Goal: Task Accomplishment & Management: Manage account settings

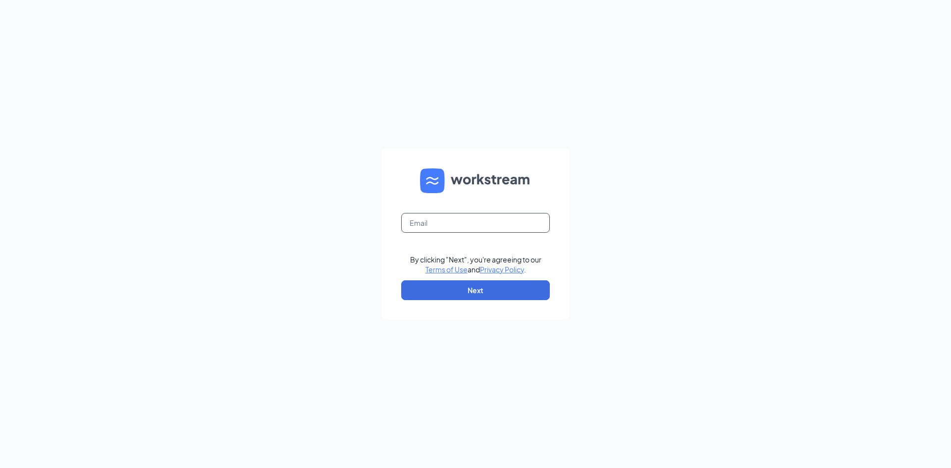
click at [432, 223] on input "text" at bounding box center [475, 223] width 149 height 20
type input "olivia.howard1@stcbrands.com"
click at [478, 289] on button "Next" at bounding box center [475, 290] width 149 height 20
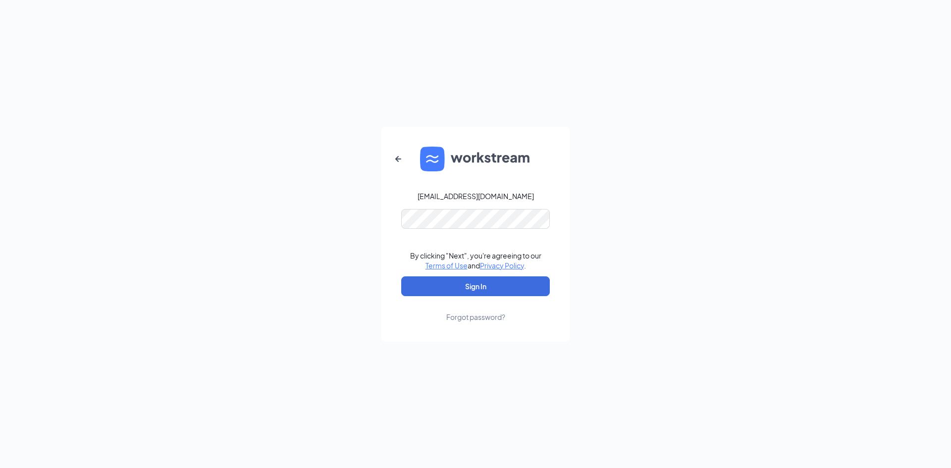
drag, startPoint x: 341, startPoint y: 259, endPoint x: 448, endPoint y: 296, distance: 113.4
click at [346, 259] on div "olivia.howard1@stcbrands.com By clicking "Next", you're agreeing to our Terms o…" at bounding box center [475, 234] width 951 height 468
click at [464, 284] on button "Sign In" at bounding box center [475, 286] width 149 height 20
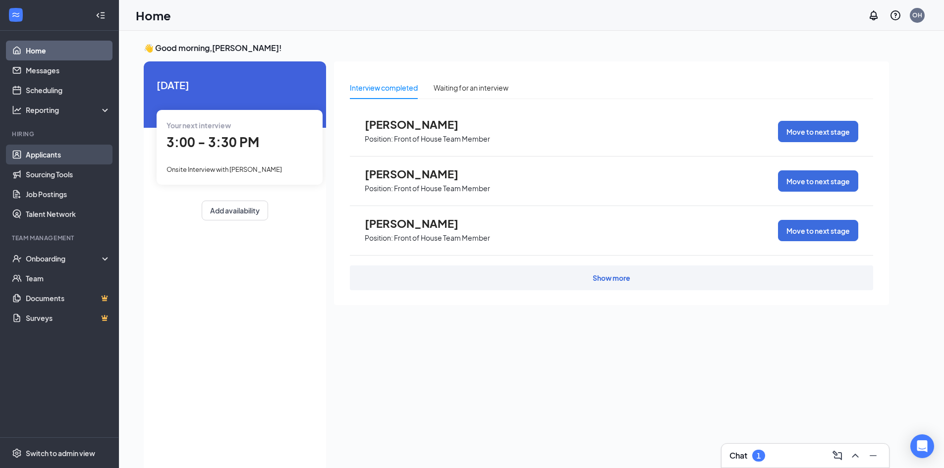
click at [62, 158] on link "Applicants" at bounding box center [68, 155] width 85 height 20
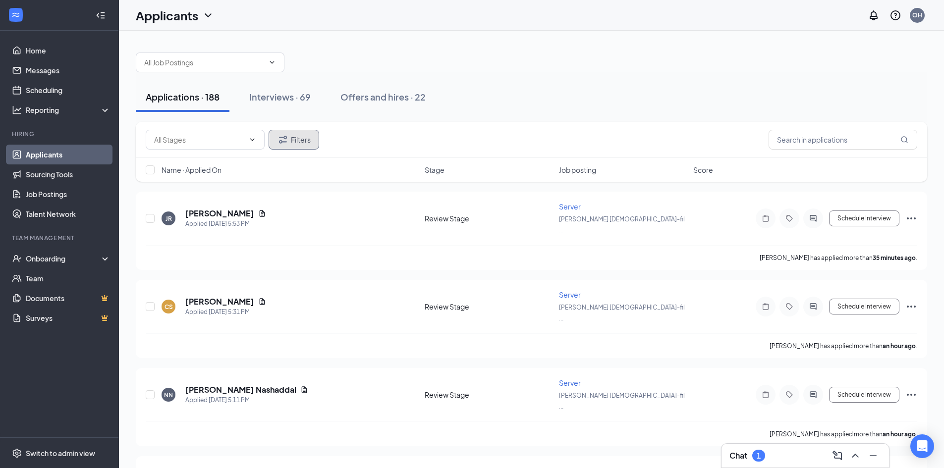
click at [307, 138] on button "Filters" at bounding box center [294, 140] width 51 height 20
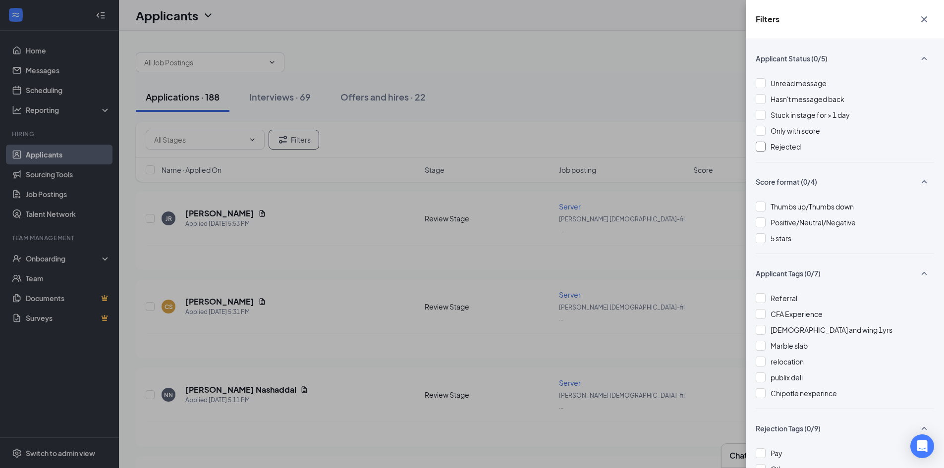
click at [761, 144] on div at bounding box center [760, 147] width 10 height 10
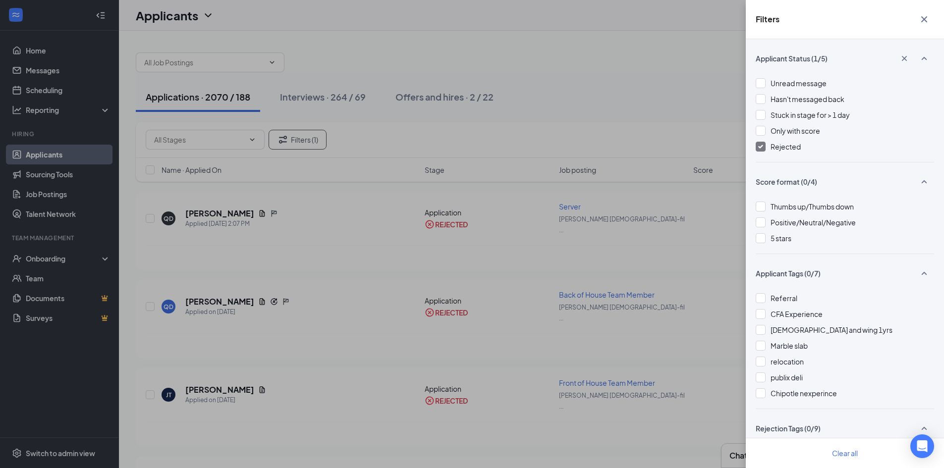
click at [349, 102] on div "Filters Applicant Status (1/5) Unread message Hasn't messaged back Stuck in sta…" at bounding box center [472, 234] width 944 height 468
click at [605, 82] on div "Filters Applicant Status (1/5) Unread message Hasn't messaged back Stuck in sta…" at bounding box center [472, 234] width 944 height 468
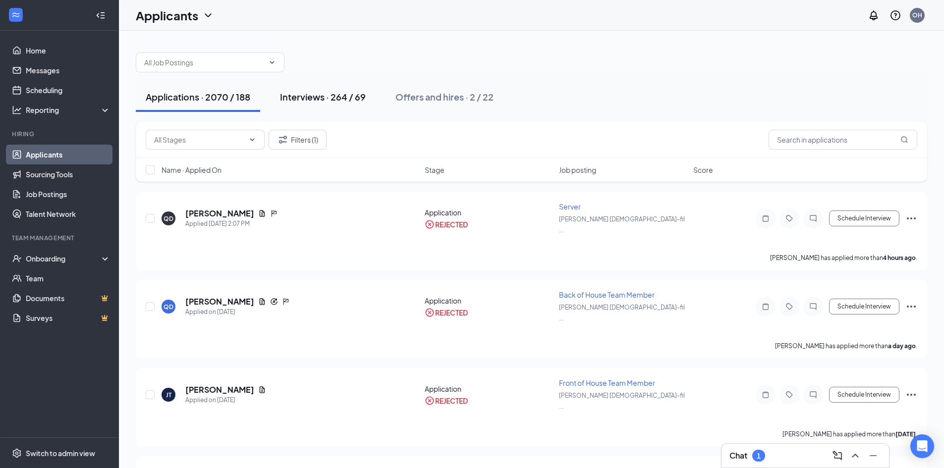
drag, startPoint x: 338, startPoint y: 97, endPoint x: 406, endPoint y: 101, distance: 68.5
click at [338, 97] on div "Interviews · 264 / 69" at bounding box center [323, 97] width 86 height 12
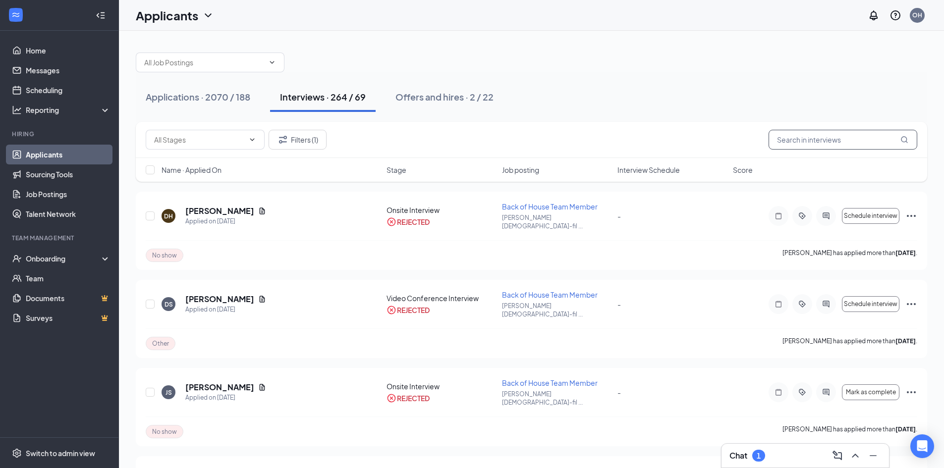
click at [788, 139] on input "text" at bounding box center [842, 140] width 149 height 20
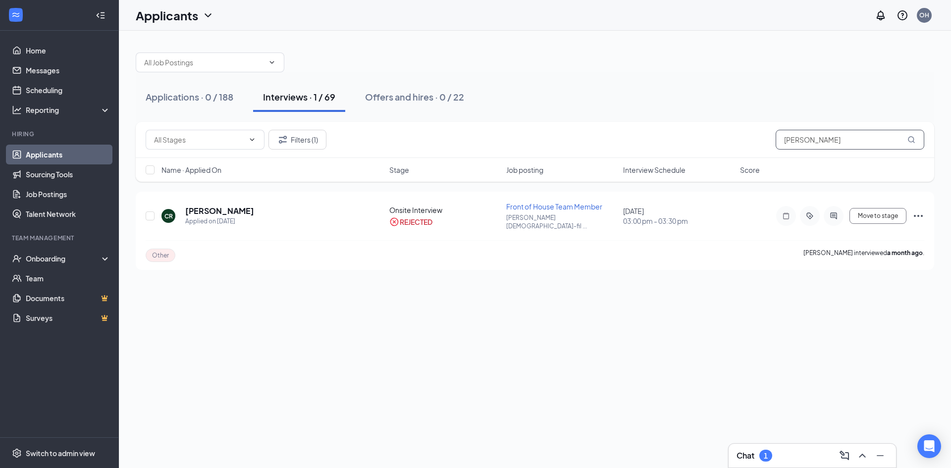
drag, startPoint x: 812, startPoint y: 138, endPoint x: 772, endPoint y: 137, distance: 40.1
click at [773, 138] on div "Filters (1) [PERSON_NAME]" at bounding box center [535, 140] width 779 height 20
drag, startPoint x: 853, startPoint y: 138, endPoint x: 759, endPoint y: 133, distance: 94.3
click at [759, 133] on div "Filters (1) [PERSON_NAME]" at bounding box center [535, 140] width 779 height 20
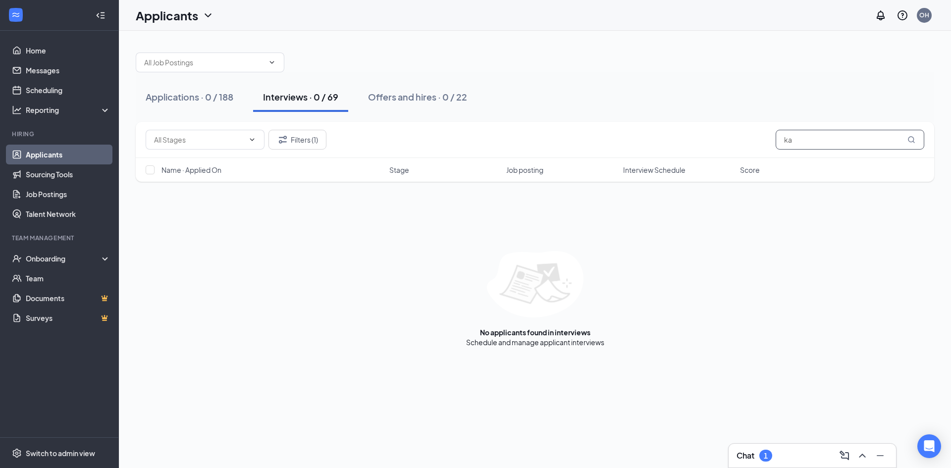
type input "k"
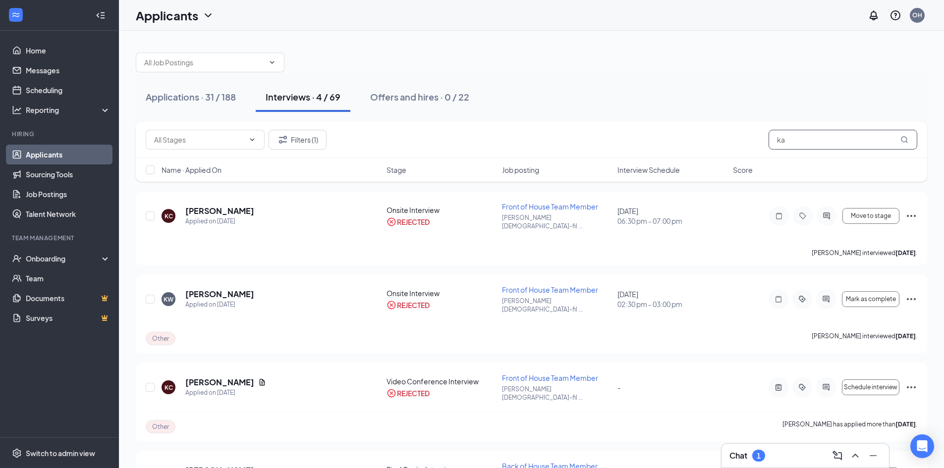
type input "k"
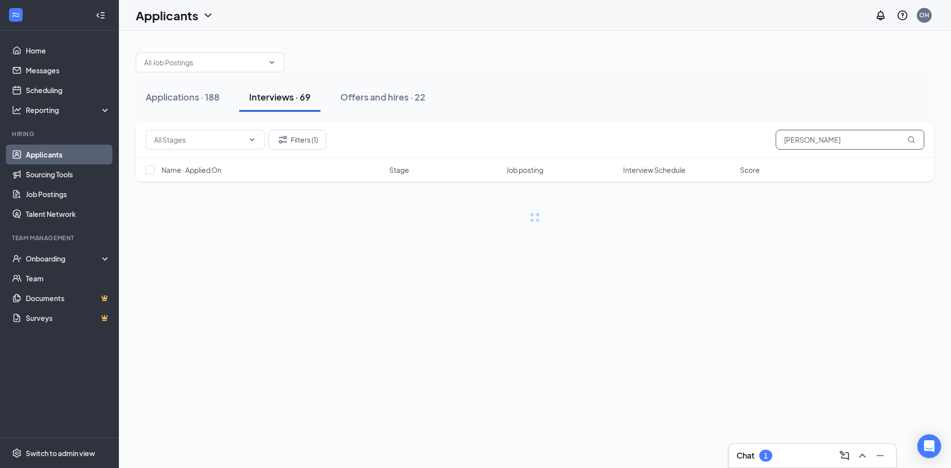
type input "[PERSON_NAME]"
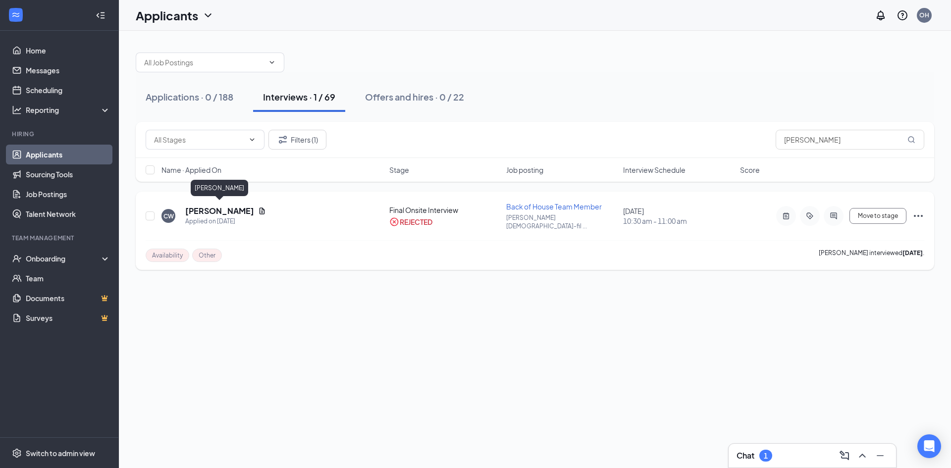
click at [231, 210] on h5 "[PERSON_NAME]" at bounding box center [219, 211] width 69 height 11
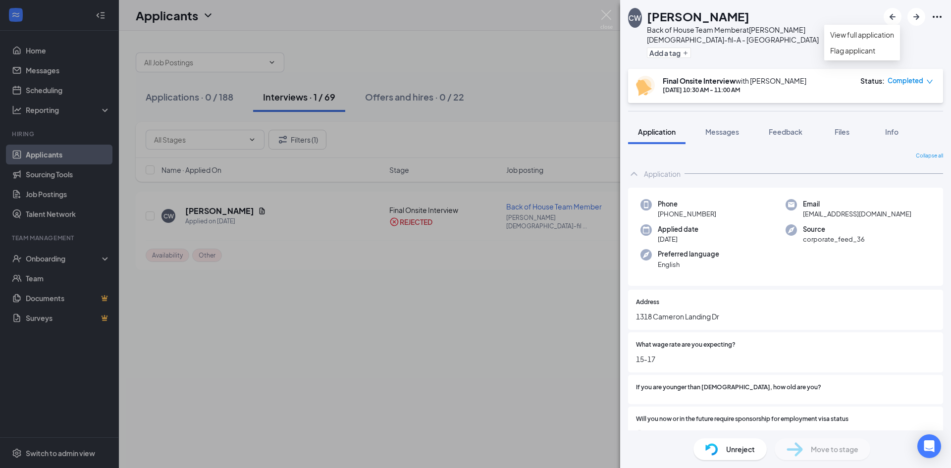
click at [937, 14] on icon "Ellipses" at bounding box center [937, 17] width 12 height 12
click at [868, 37] on link "View full application" at bounding box center [862, 34] width 64 height 11
click at [606, 11] on img at bounding box center [606, 19] width 12 height 19
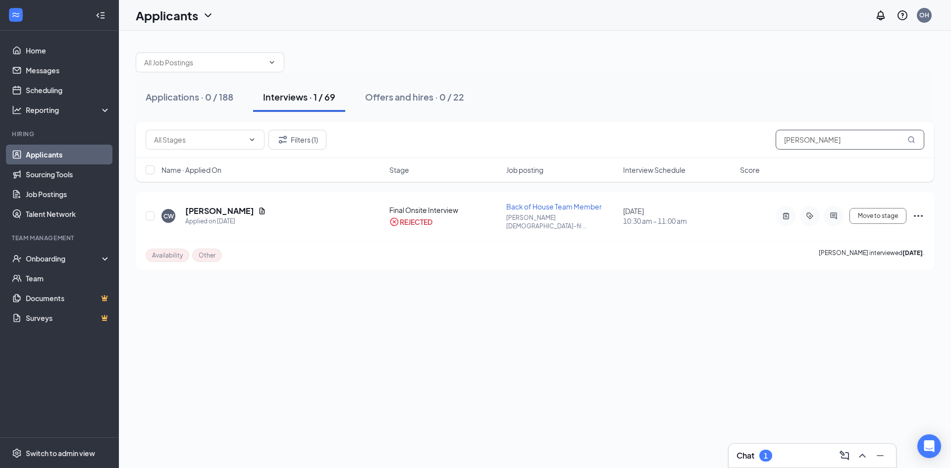
drag, startPoint x: 853, startPoint y: 141, endPoint x: 735, endPoint y: 140, distance: 117.9
click at [735, 140] on div "Filters (1) [PERSON_NAME]" at bounding box center [535, 140] width 779 height 20
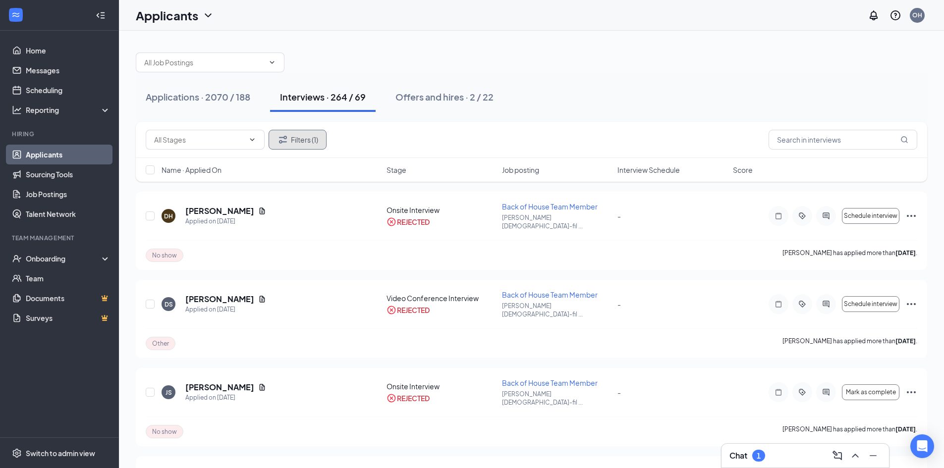
click at [304, 134] on button "Filters (1)" at bounding box center [298, 140] width 58 height 20
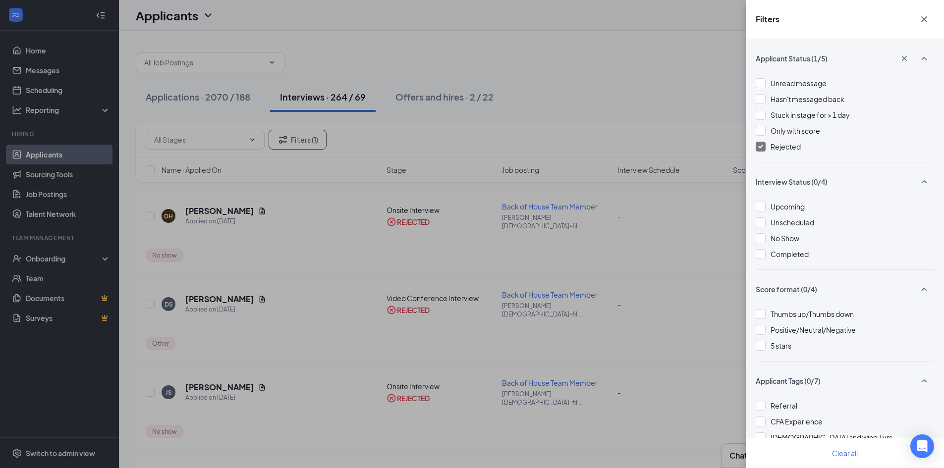
click at [759, 146] on img at bounding box center [760, 147] width 5 height 4
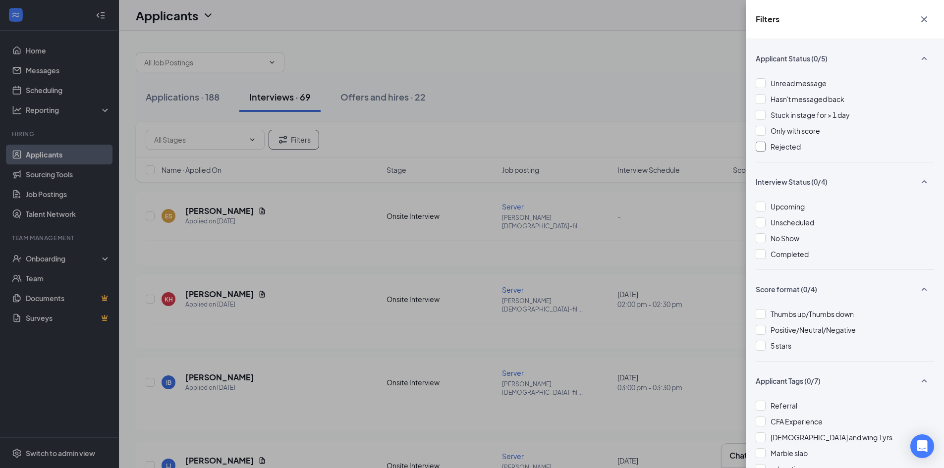
click at [663, 28] on div "Filters Applicant Status (0/5) Unread message Hasn't messaged back Stuck in sta…" at bounding box center [472, 234] width 944 height 468
click at [924, 21] on icon "Cross" at bounding box center [924, 19] width 12 height 12
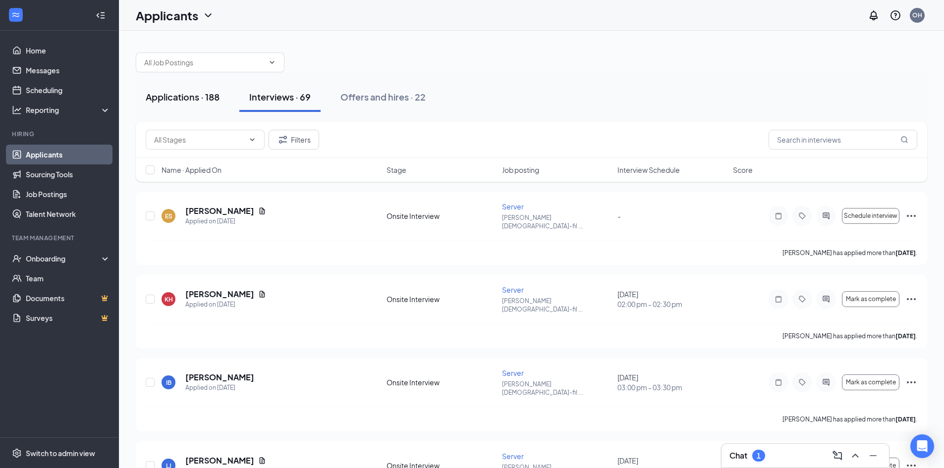
click at [178, 96] on div "Applications · 188" at bounding box center [183, 97] width 74 height 12
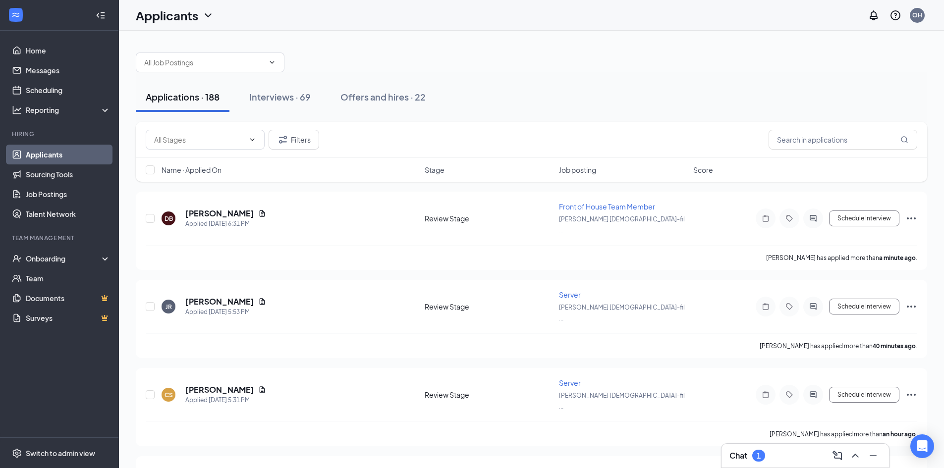
click at [791, 457] on div "Chat 1" at bounding box center [805, 456] width 152 height 16
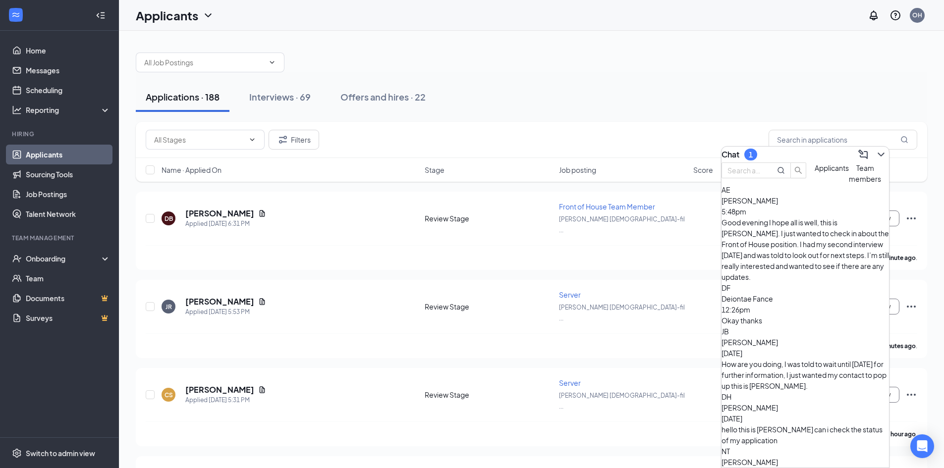
click at [782, 239] on div "Good evening I hope all is well, this is [PERSON_NAME]. I just wanted to check …" at bounding box center [804, 249] width 167 height 65
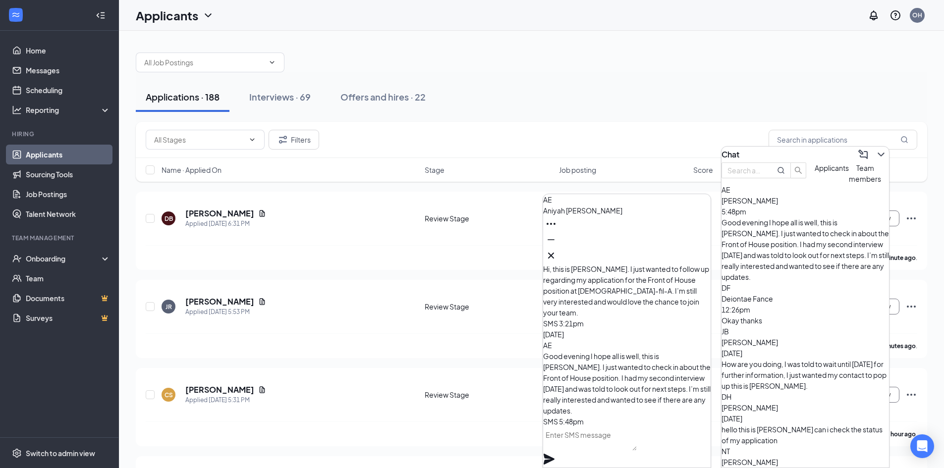
click at [593, 451] on textarea at bounding box center [590, 439] width 94 height 24
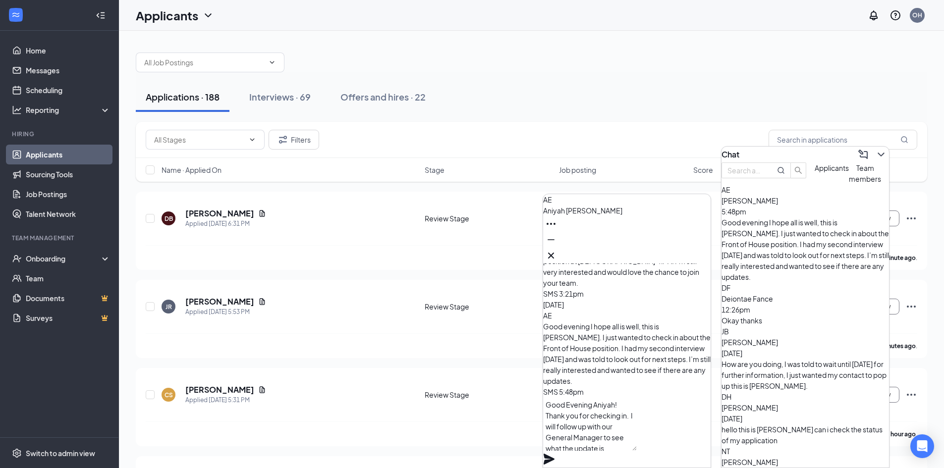
type textarea "Good Evening Aniyah! Thank you for checking in. I will follow up with our Gener…"
click at [554, 454] on icon "Plane" at bounding box center [548, 459] width 11 height 11
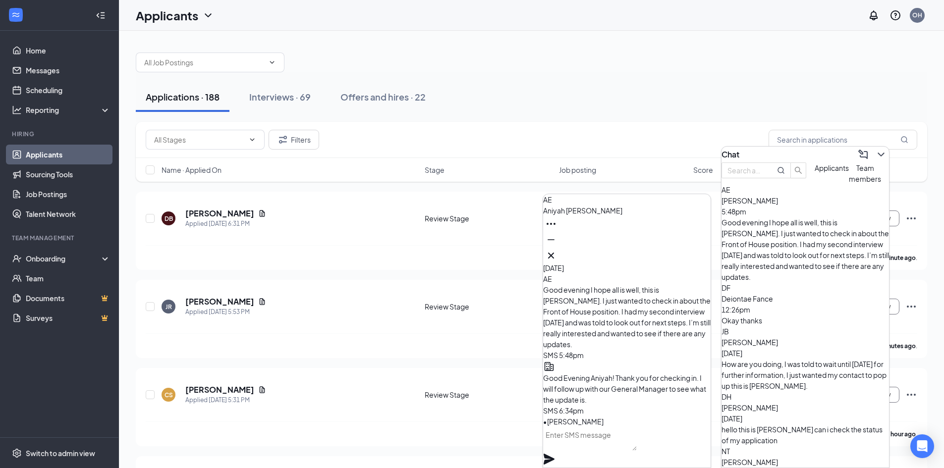
scroll to position [0, 0]
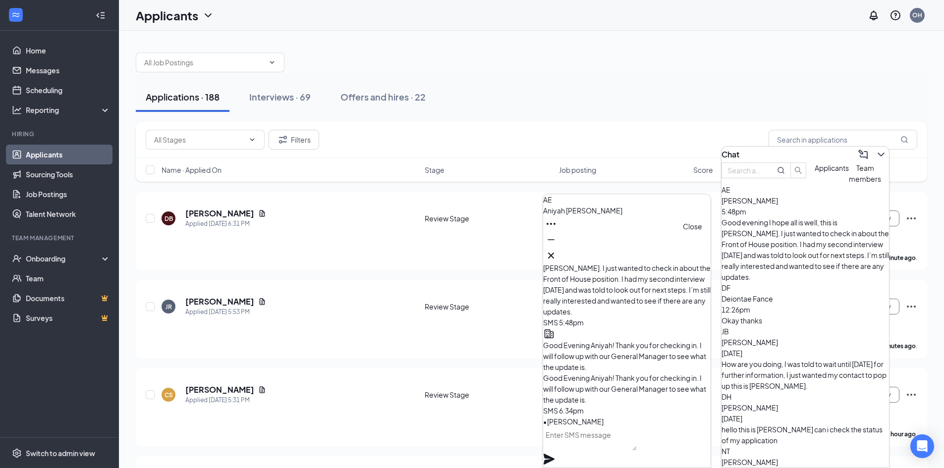
click at [557, 250] on icon "Cross" at bounding box center [551, 256] width 12 height 12
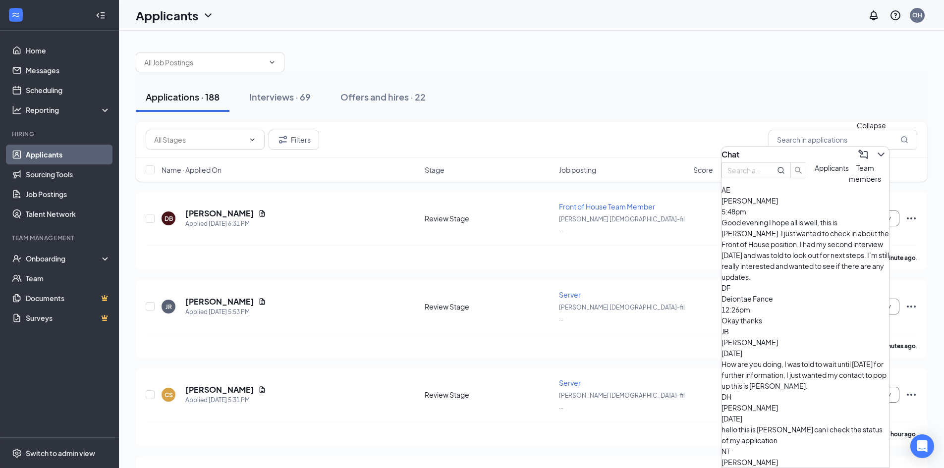
click at [875, 153] on icon "ChevronDown" at bounding box center [881, 155] width 12 height 12
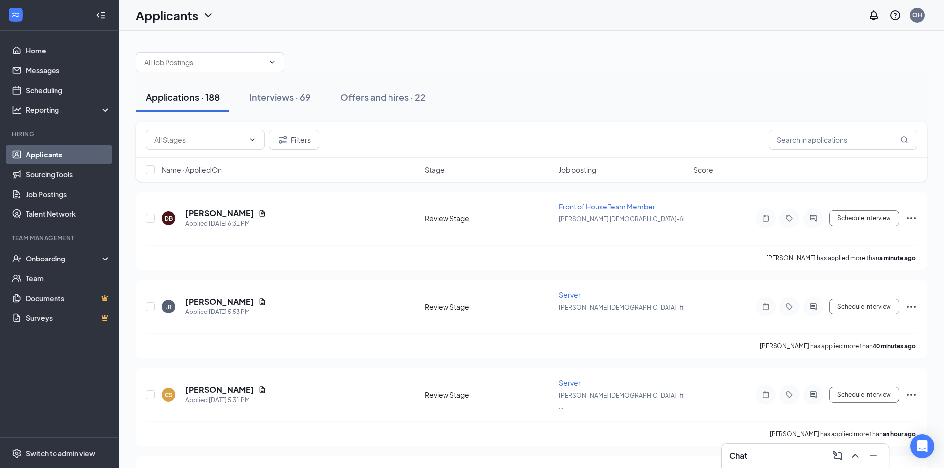
click at [203, 168] on span "Name · Applied On" at bounding box center [192, 170] width 60 height 10
click at [202, 166] on span "Name · Applied On" at bounding box center [192, 170] width 60 height 10
click at [914, 214] on icon "Ellipses" at bounding box center [911, 219] width 12 height 12
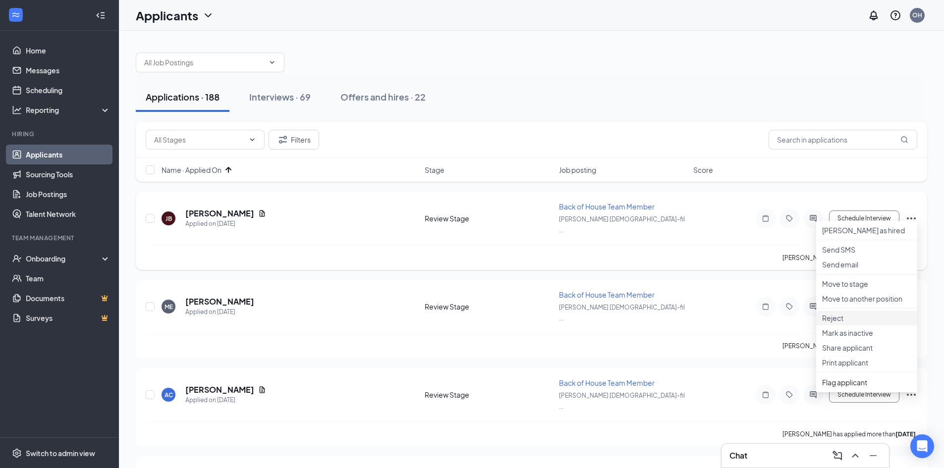
click at [834, 323] on p "Reject" at bounding box center [866, 318] width 89 height 10
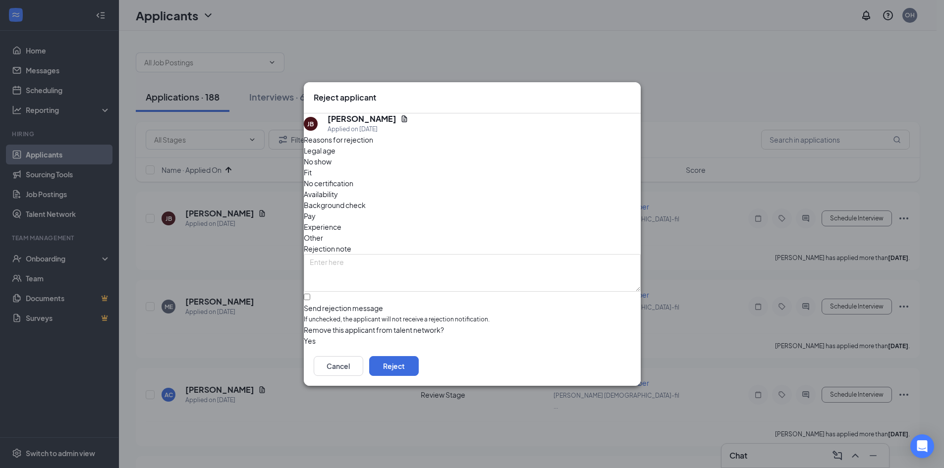
click at [323, 232] on span "Other" at bounding box center [313, 237] width 19 height 11
click at [310, 294] on input "Send rejection message If unchecked, the applicant will not receive a rejection…" at bounding box center [307, 297] width 6 height 6
checkbox input "true"
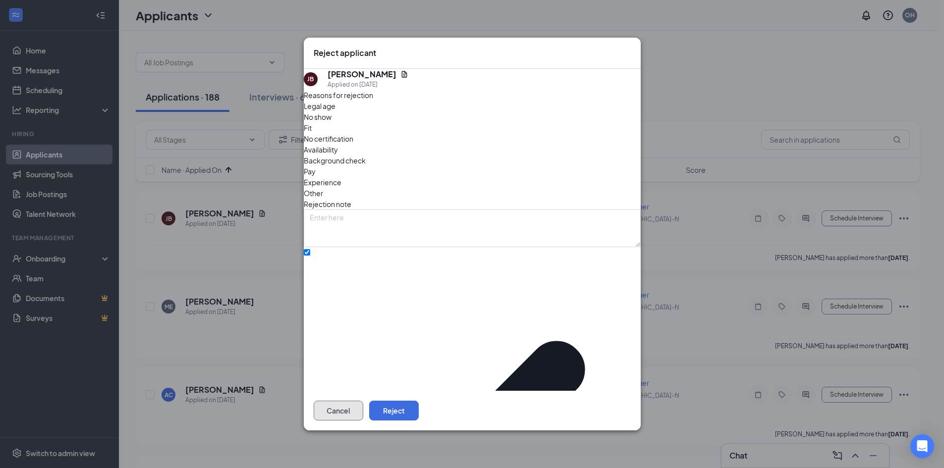
click at [363, 401] on button "Cancel" at bounding box center [339, 411] width 50 height 20
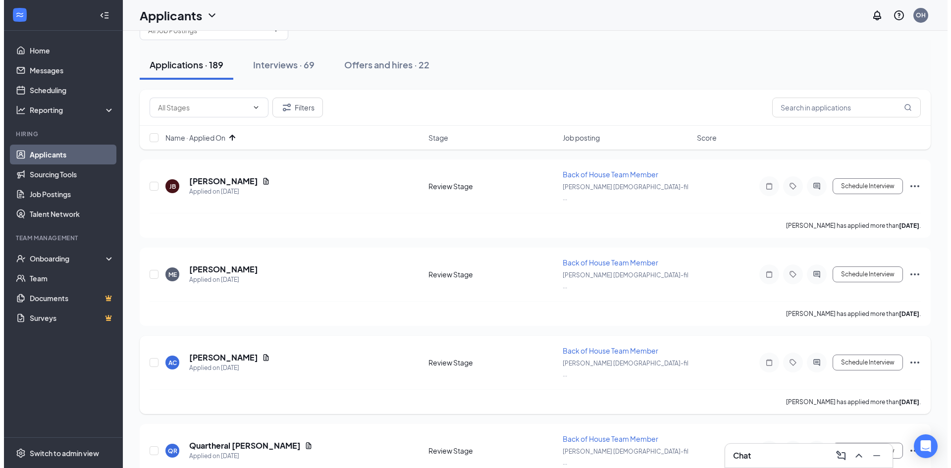
scroll to position [50, 0]
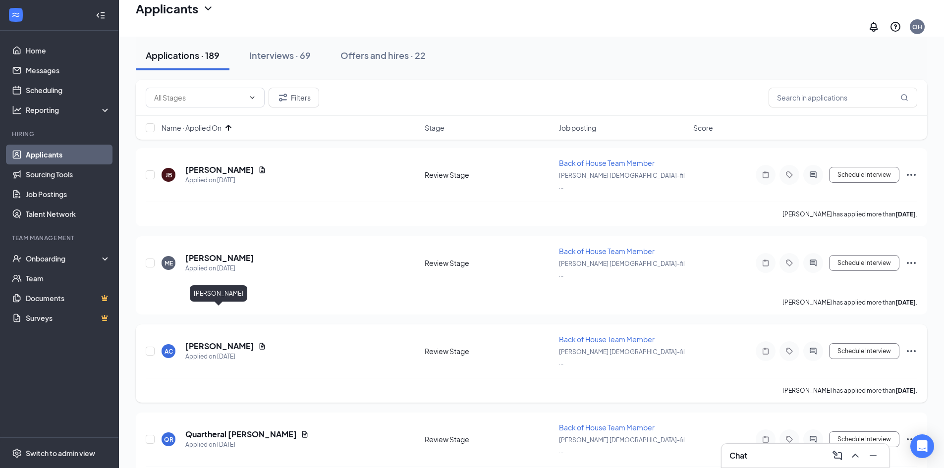
click at [224, 341] on h5 "[PERSON_NAME]" at bounding box center [219, 346] width 69 height 11
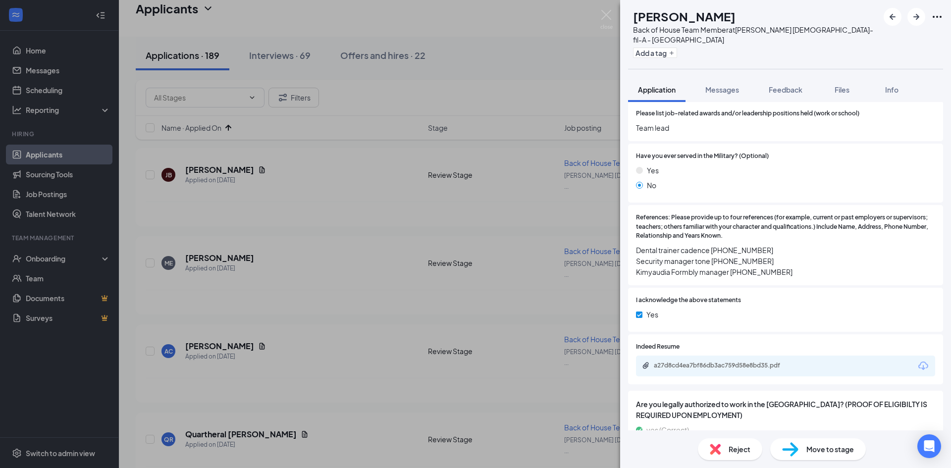
scroll to position [1323, 0]
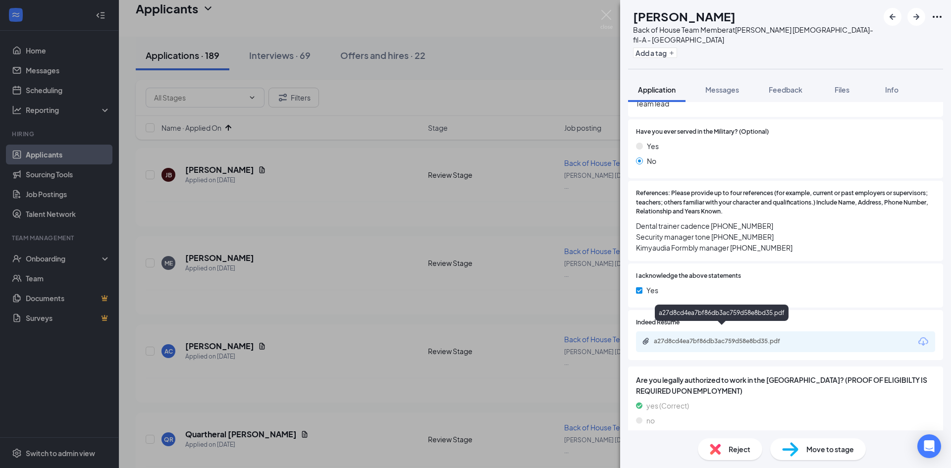
click at [716, 337] on div "a27d8cd4ea7bf86db3ac759d58e8bd35.pdf" at bounding box center [723, 341] width 139 height 8
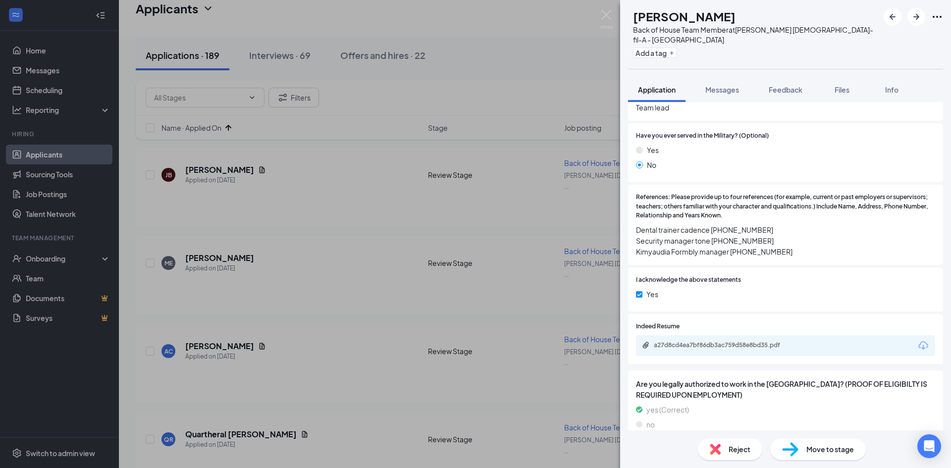
click at [823, 450] on span "Move to stage" at bounding box center [831, 449] width 48 height 11
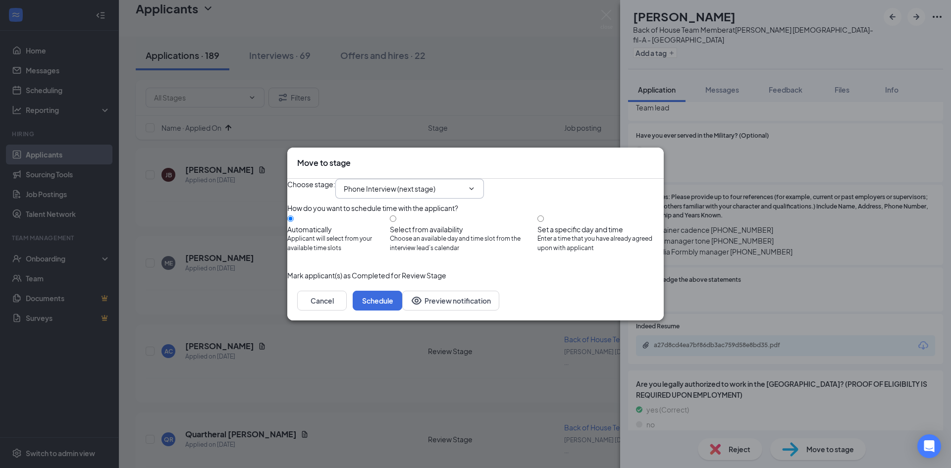
click at [408, 183] on input "Phone Interview (next stage)" at bounding box center [404, 188] width 120 height 11
click at [400, 329] on div "Onsite Interview" at bounding box center [378, 334] width 53 height 11
type input "Onsite Interview"
click at [402, 311] on button "Schedule" at bounding box center [378, 301] width 50 height 20
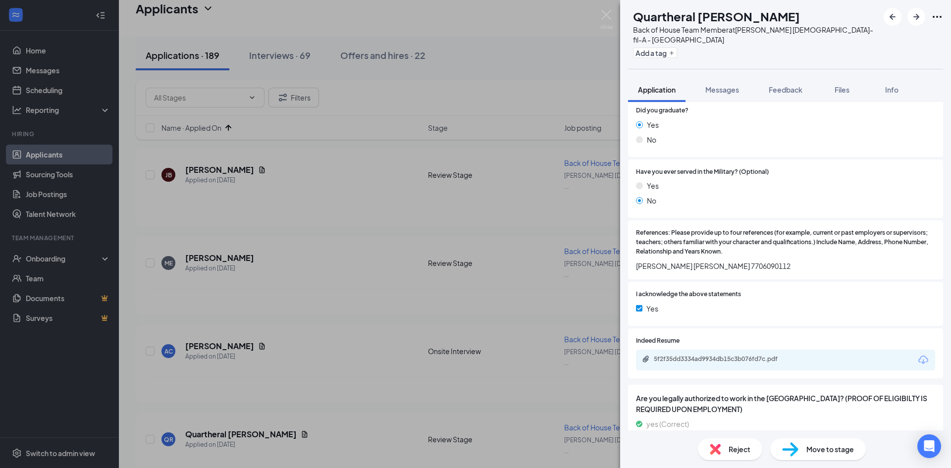
scroll to position [840, 0]
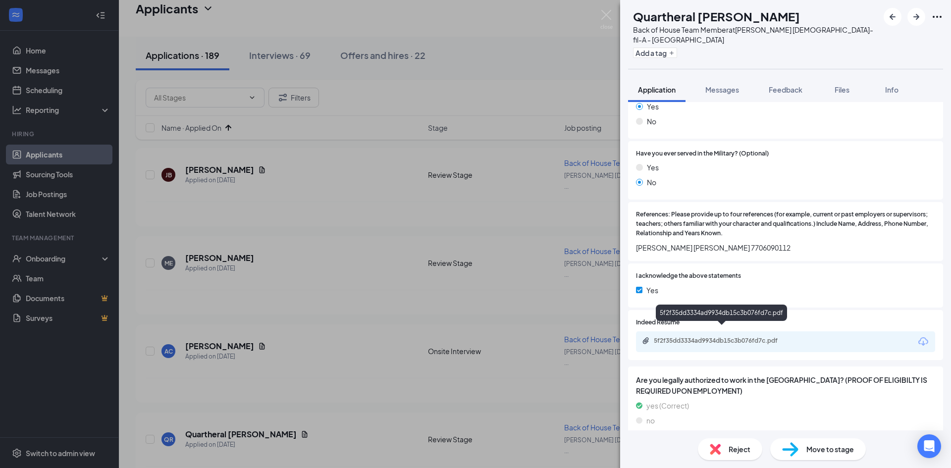
click at [692, 337] on div "5f2f35dd3334ad9934db15c3b076fd7c.pdf" at bounding box center [723, 341] width 139 height 8
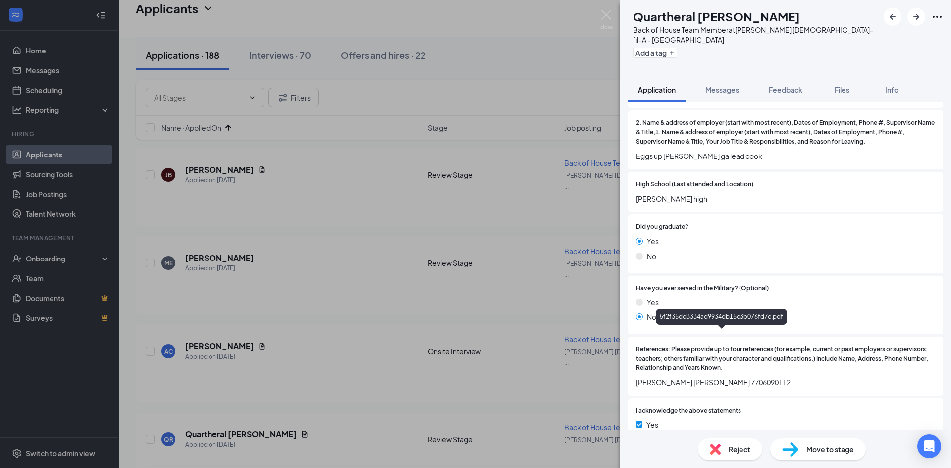
scroll to position [592, 0]
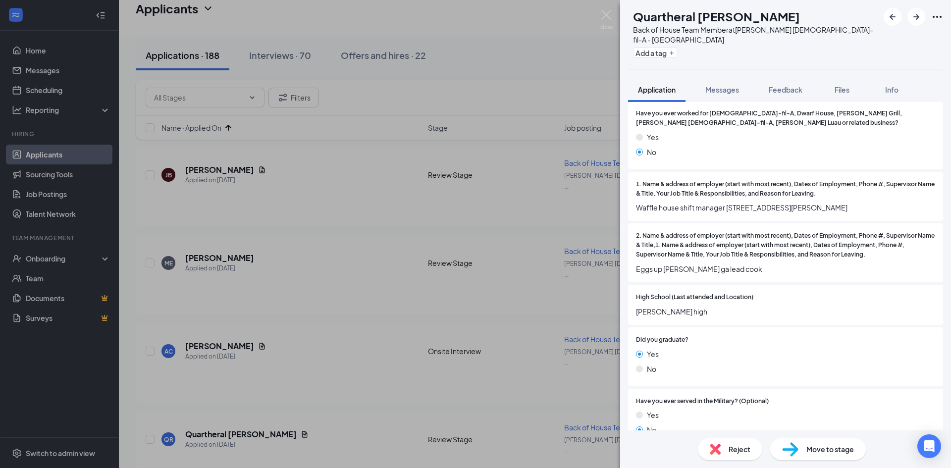
click at [737, 450] on span "Reject" at bounding box center [740, 449] width 22 height 11
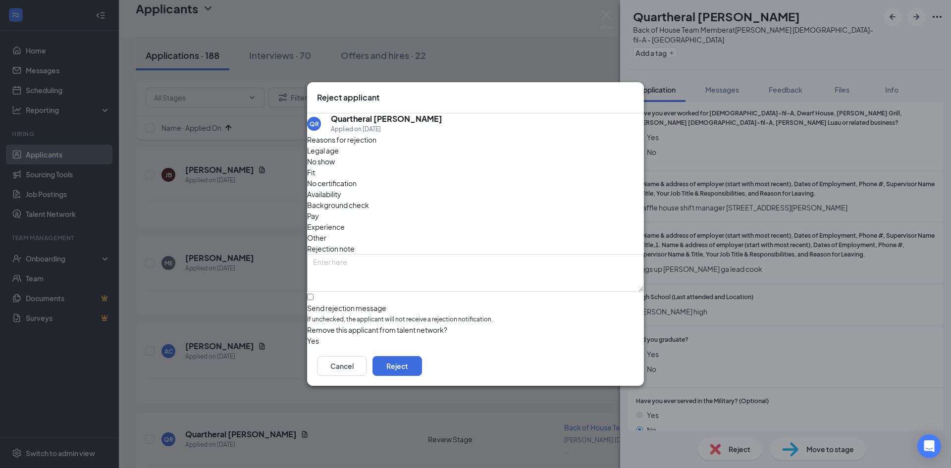
click at [345, 221] on span "Experience" at bounding box center [326, 226] width 38 height 11
click at [319, 211] on span "Pay" at bounding box center [313, 216] width 12 height 11
click at [314, 294] on input "Send rejection message If unchecked, the applicant will not receive a rejection…" at bounding box center [310, 297] width 6 height 6
checkbox input "true"
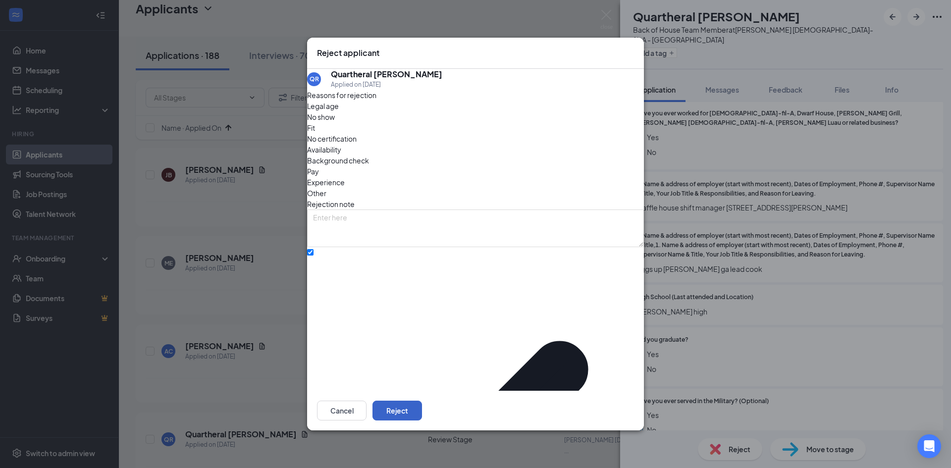
click at [422, 401] on button "Reject" at bounding box center [398, 411] width 50 height 20
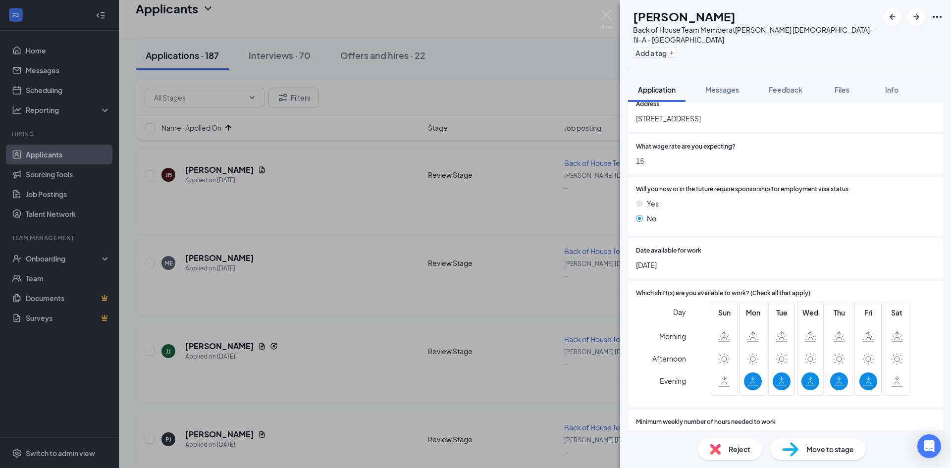
scroll to position [198, 0]
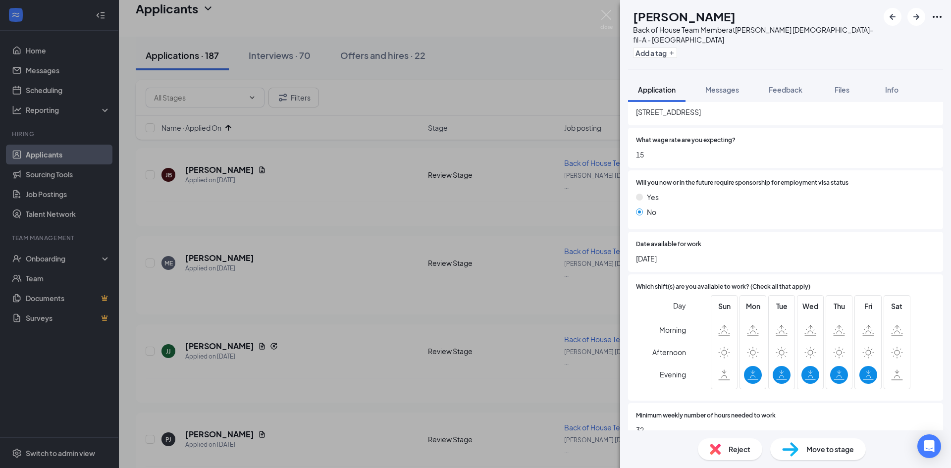
click at [731, 445] on span "Reject" at bounding box center [740, 449] width 22 height 11
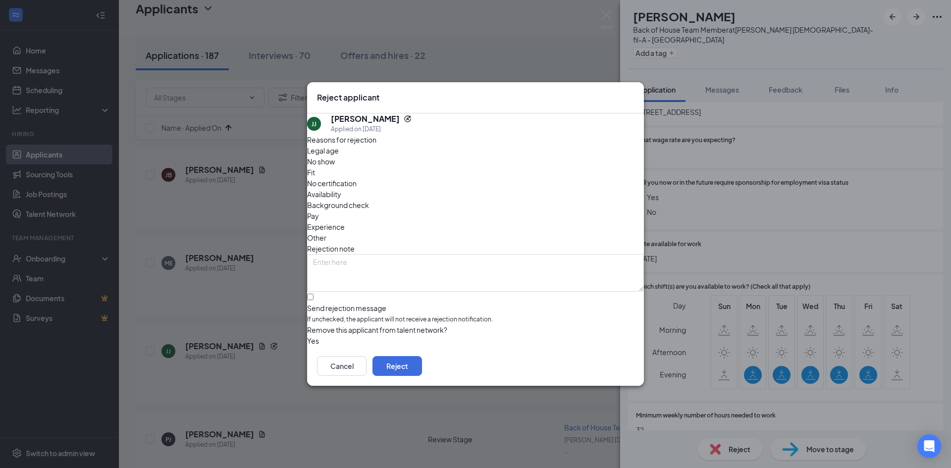
click at [341, 189] on span "Availability" at bounding box center [324, 194] width 34 height 11
click at [314, 294] on input "Send rejection message If unchecked, the applicant will not receive a rejection…" at bounding box center [310, 297] width 6 height 6
checkbox input "true"
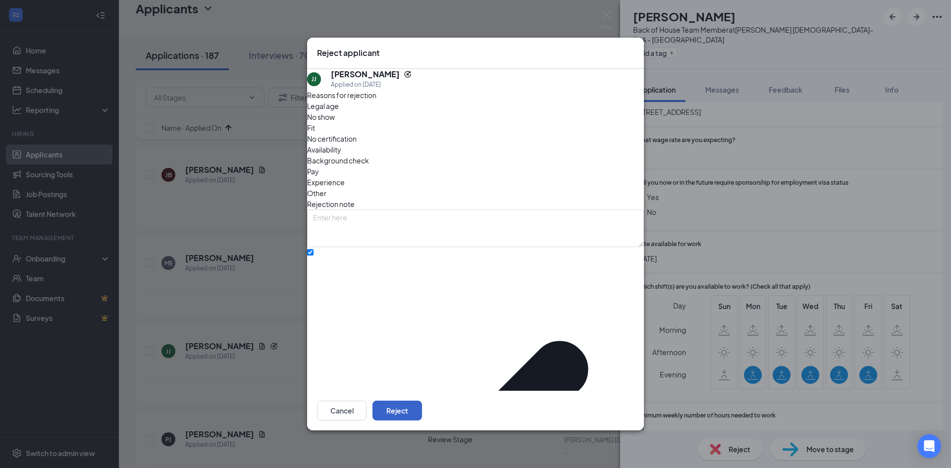
click at [422, 401] on button "Reject" at bounding box center [398, 411] width 50 height 20
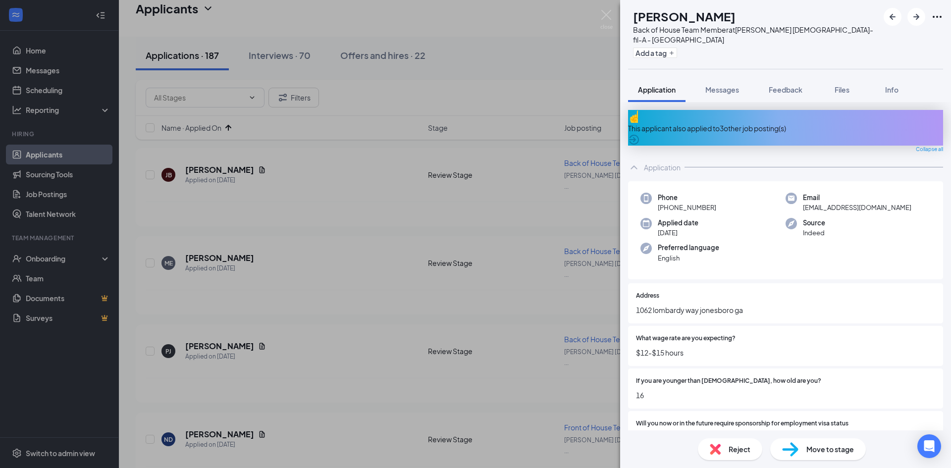
click at [640, 134] on icon "ArrowCircle" at bounding box center [634, 140] width 12 height 12
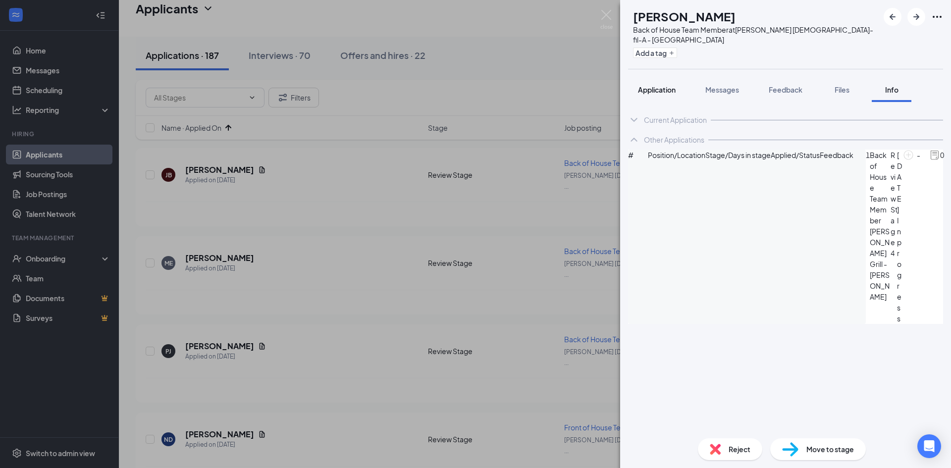
click at [668, 85] on span "Application" at bounding box center [657, 89] width 38 height 9
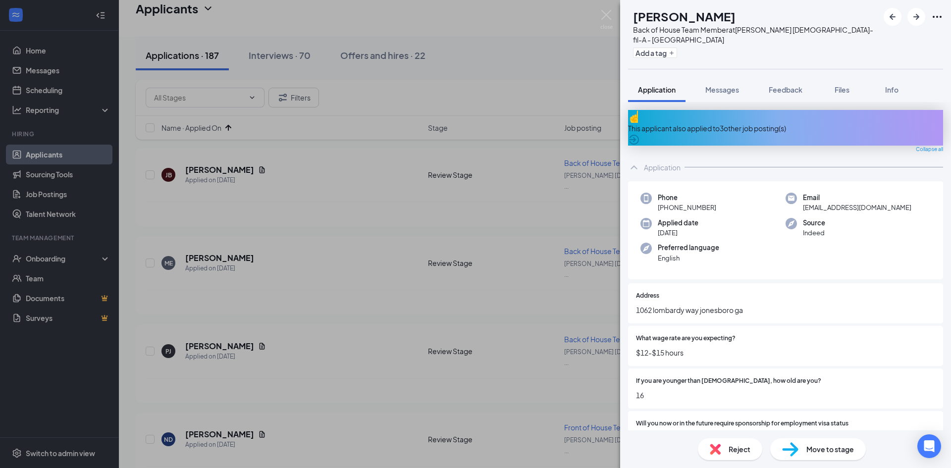
click at [640, 134] on icon "ArrowCircle" at bounding box center [634, 140] width 12 height 12
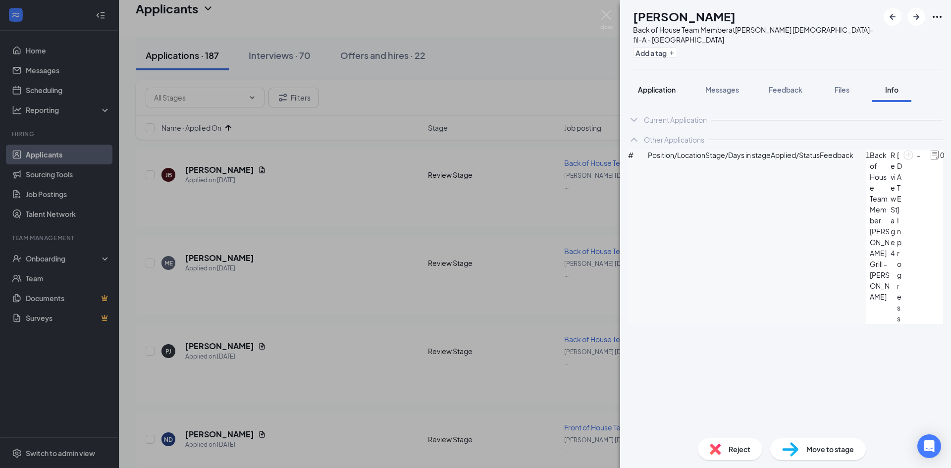
click at [657, 85] on span "Application" at bounding box center [657, 89] width 38 height 9
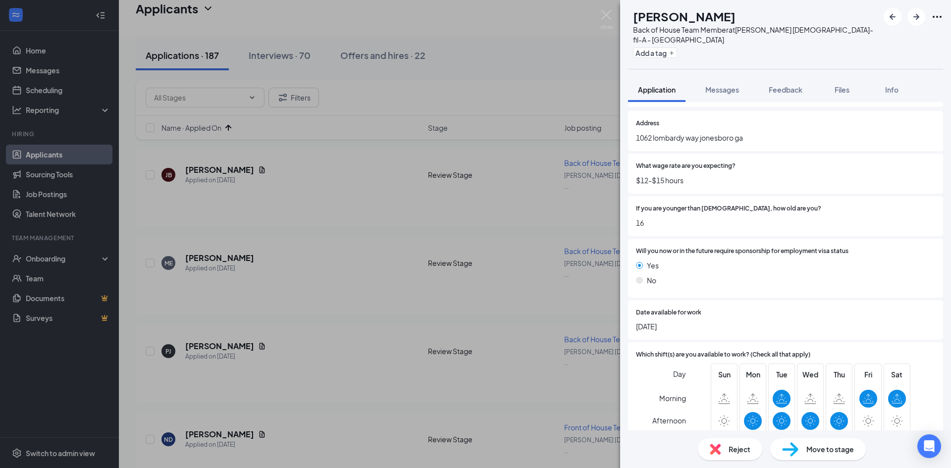
scroll to position [198, 0]
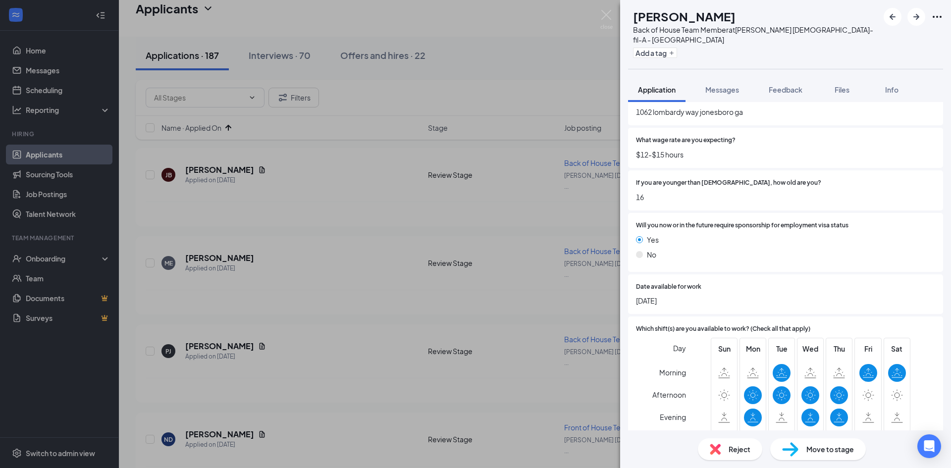
click at [737, 452] on span "Reject" at bounding box center [740, 449] width 22 height 11
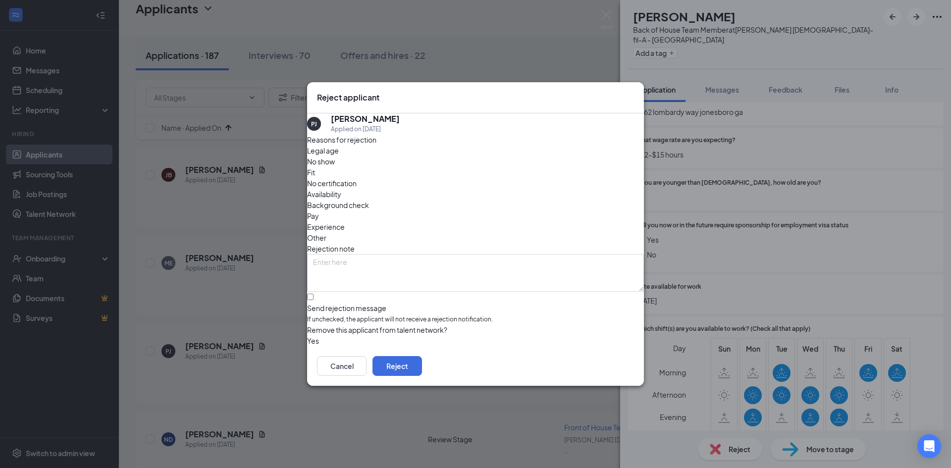
click at [553, 189] on div "Availability" at bounding box center [475, 194] width 337 height 11
click at [314, 294] on input "Send rejection message If unchecked, the applicant will not receive a rejection…" at bounding box center [310, 297] width 6 height 6
checkbox input "true"
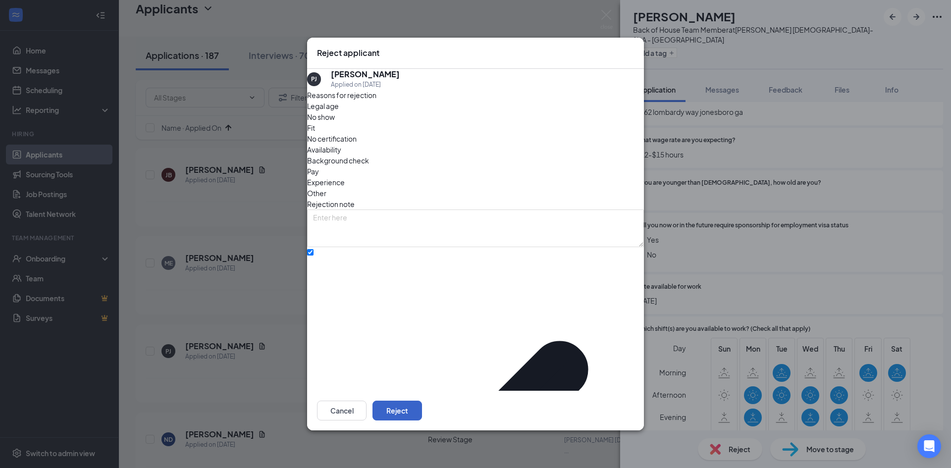
click at [422, 401] on button "Reject" at bounding box center [398, 411] width 50 height 20
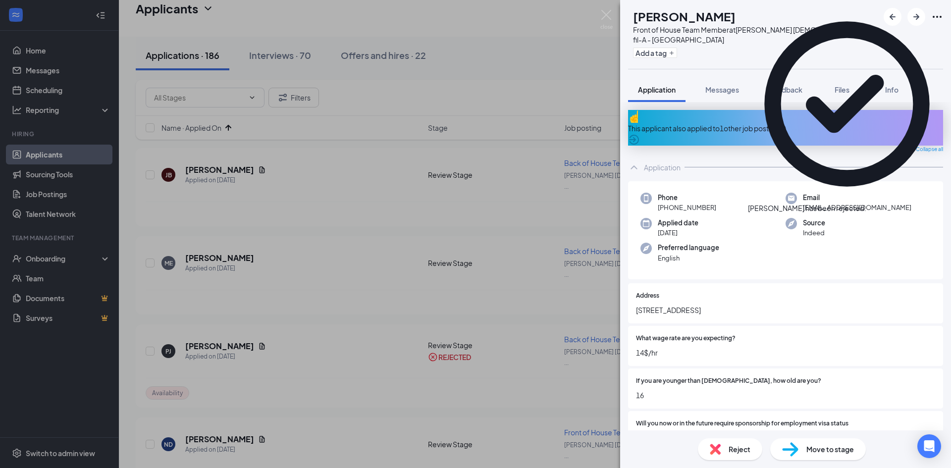
click at [640, 134] on icon "ArrowCircle" at bounding box center [634, 140] width 12 height 12
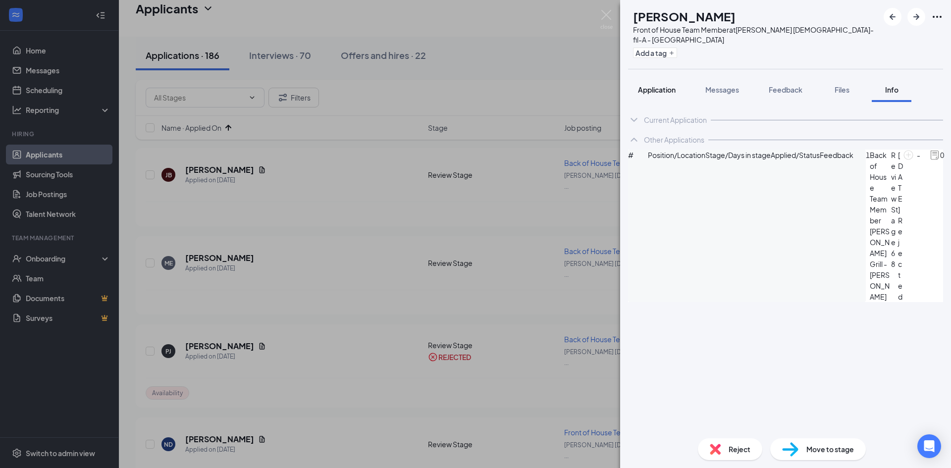
click at [668, 85] on span "Application" at bounding box center [657, 89] width 38 height 9
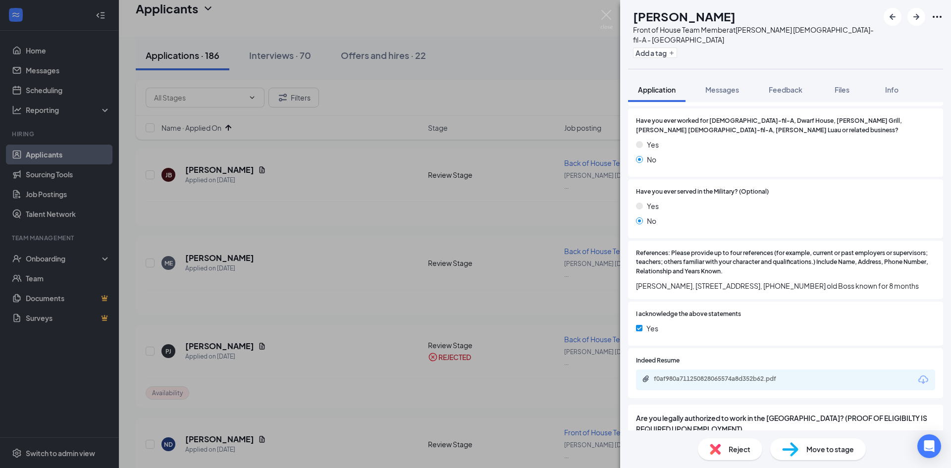
scroll to position [651, 0]
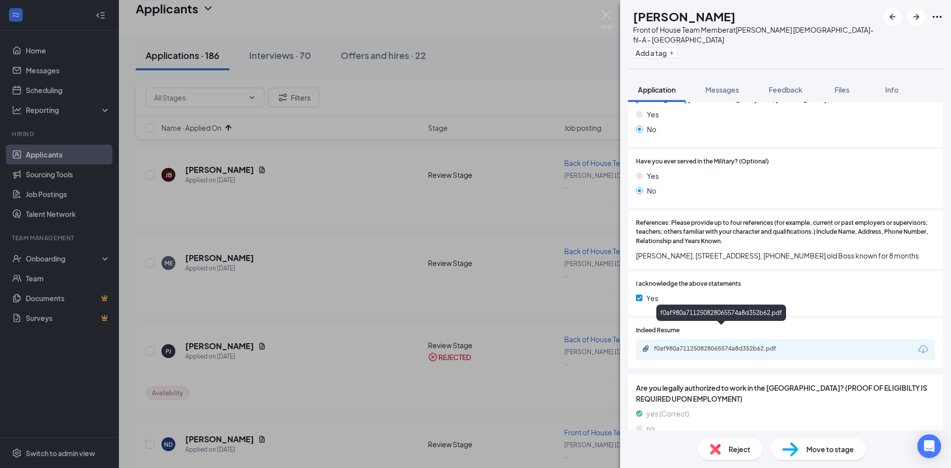
click at [720, 345] on div "f0af980a711250828065574a8d352b62.pdf" at bounding box center [723, 349] width 139 height 8
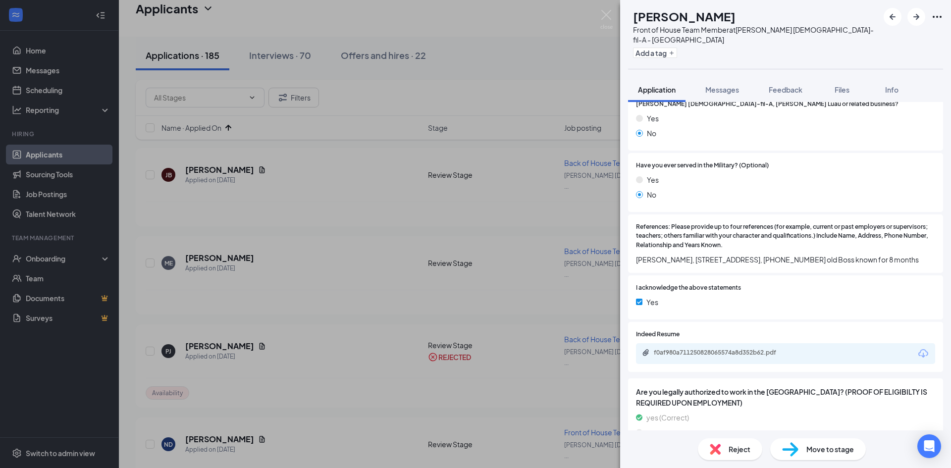
click at [724, 448] on div "Reject" at bounding box center [730, 449] width 64 height 22
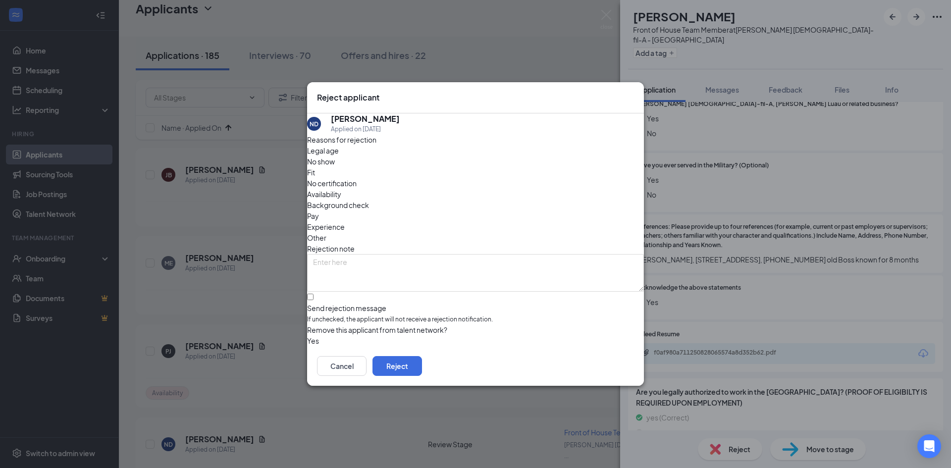
click at [341, 189] on span "Availability" at bounding box center [324, 194] width 34 height 11
click at [418, 211] on div "Pay" at bounding box center [475, 216] width 337 height 11
click at [445, 221] on div "Experience" at bounding box center [475, 226] width 337 height 11
click at [314, 294] on input "Send rejection message If unchecked, the applicant will not receive a rejection…" at bounding box center [310, 297] width 6 height 6
checkbox input "true"
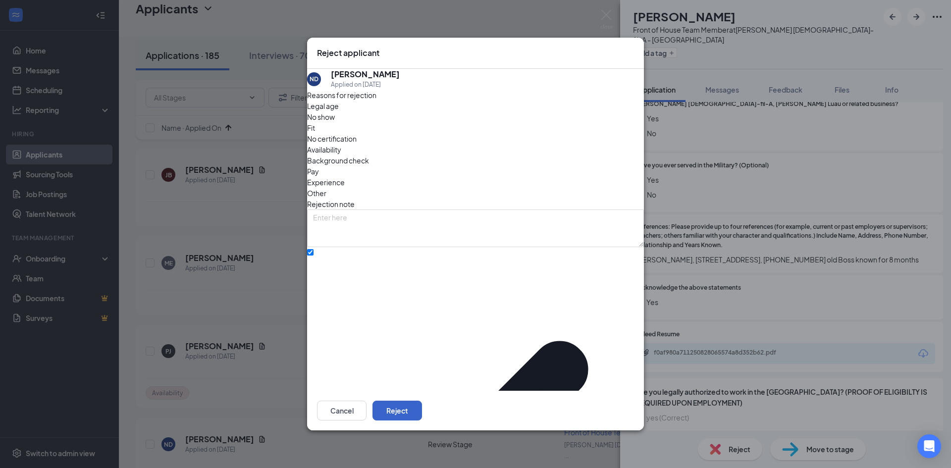
click at [422, 401] on button "Reject" at bounding box center [398, 411] width 50 height 20
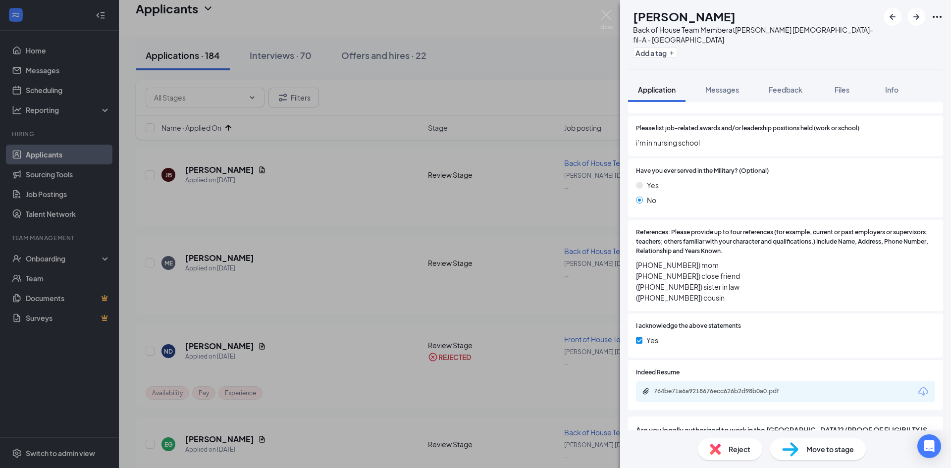
scroll to position [1040, 0]
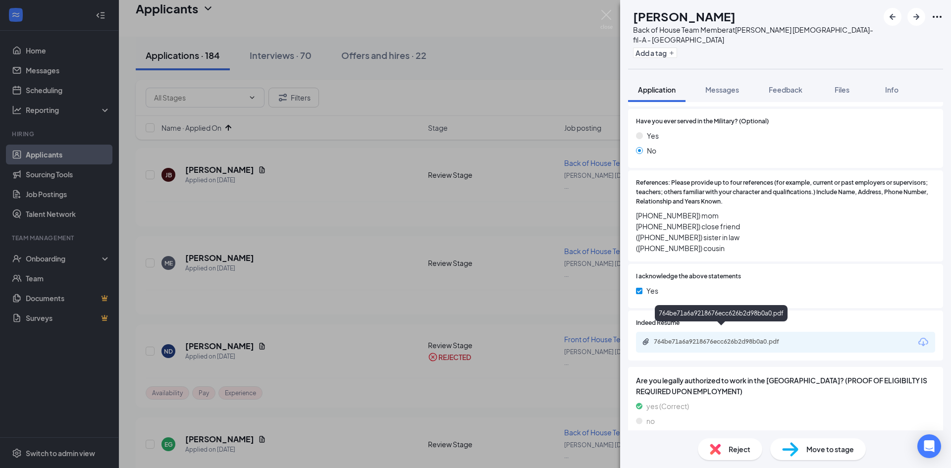
click at [713, 338] on div "764be71a6a9218676ecc626b2d98b0a0.pdf" at bounding box center [723, 342] width 139 height 8
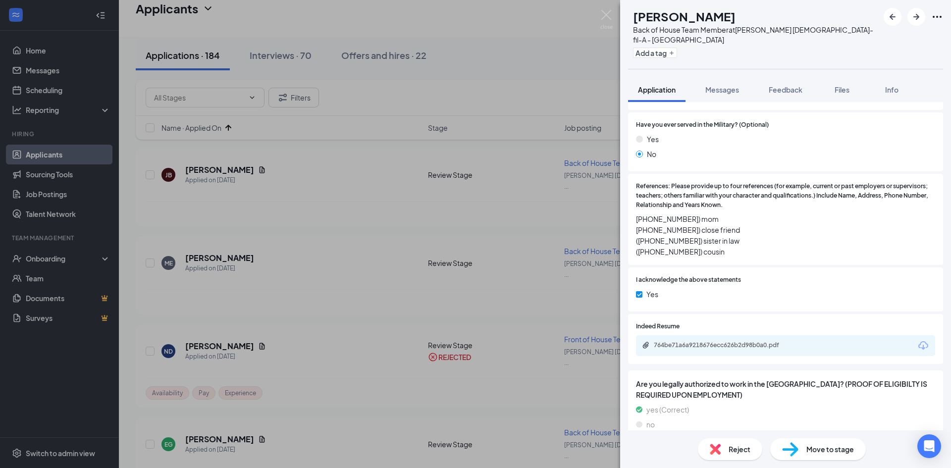
click at [739, 444] on span "Reject" at bounding box center [740, 449] width 22 height 11
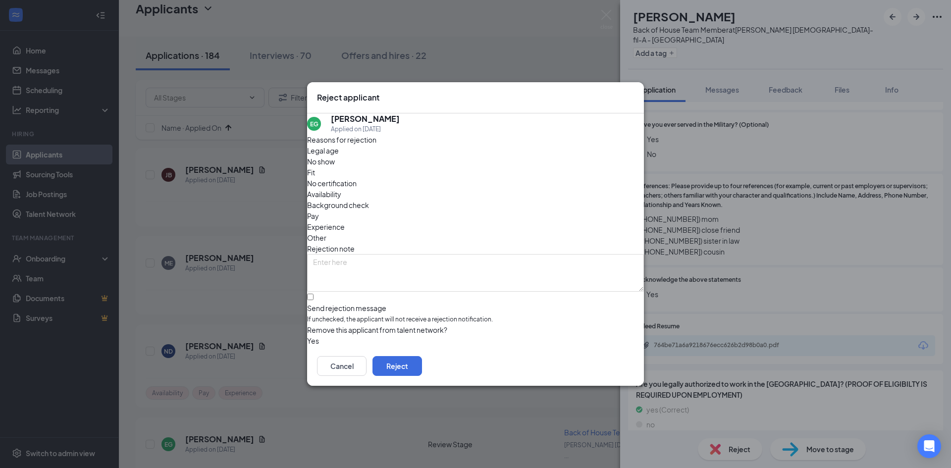
click at [345, 221] on span "Experience" at bounding box center [326, 226] width 38 height 11
click at [319, 211] on span "Pay" at bounding box center [313, 216] width 12 height 11
click at [314, 294] on input "Send rejection message If unchecked, the applicant will not receive a rejection…" at bounding box center [310, 297] width 6 height 6
checkbox input "true"
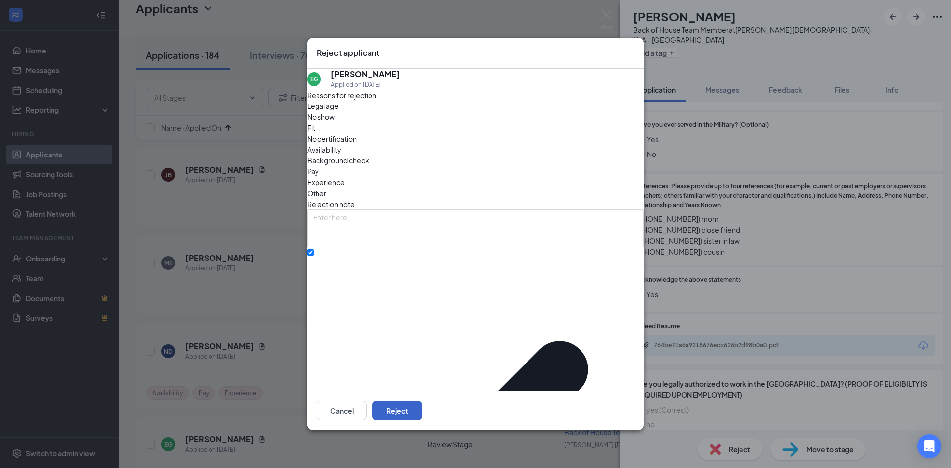
click at [422, 401] on button "Reject" at bounding box center [398, 411] width 50 height 20
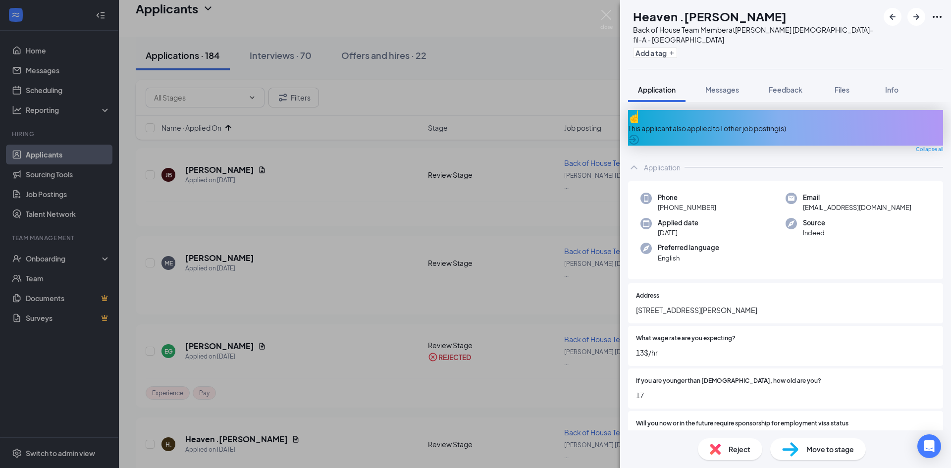
click at [640, 134] on icon "ArrowCircle" at bounding box center [634, 140] width 12 height 12
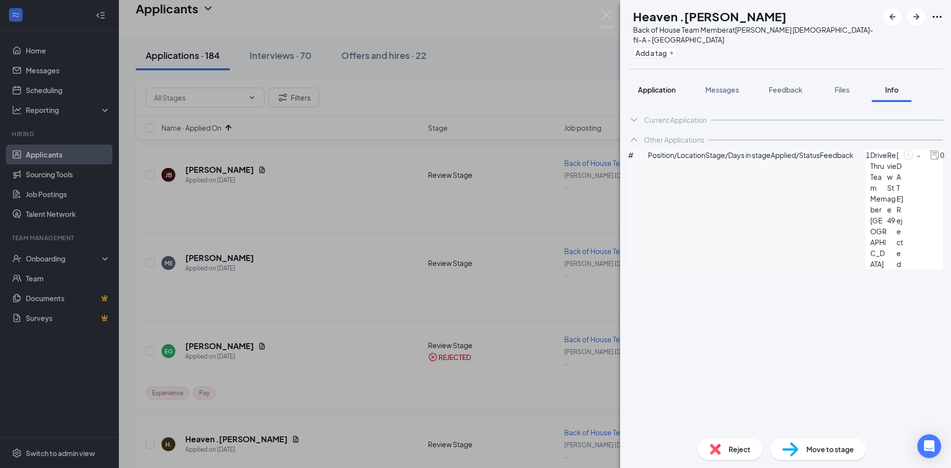
click at [657, 85] on span "Application" at bounding box center [657, 89] width 38 height 9
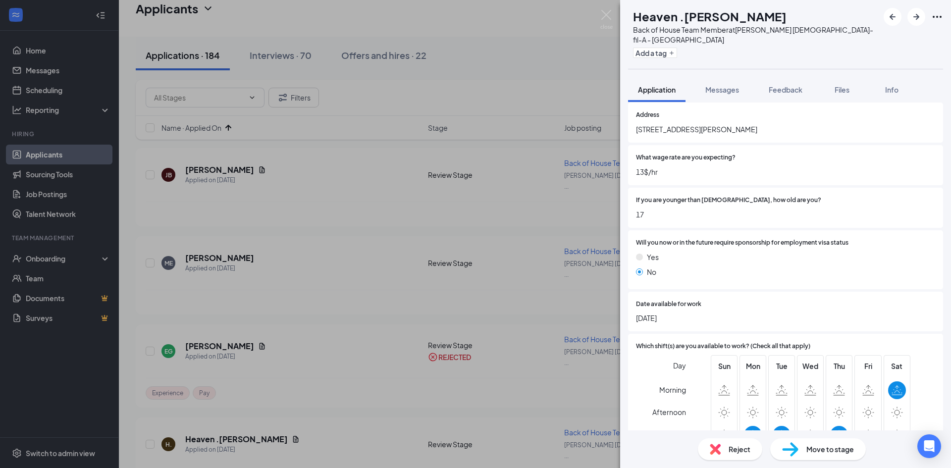
scroll to position [198, 0]
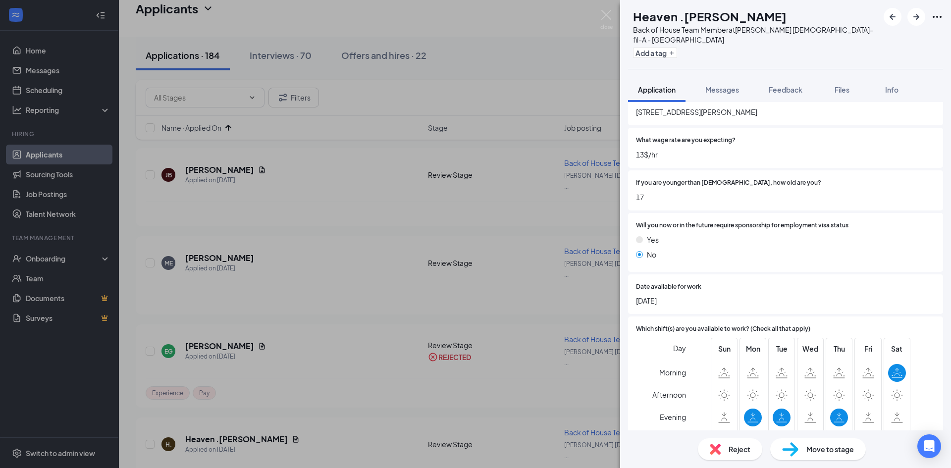
click at [737, 445] on span "Reject" at bounding box center [740, 449] width 22 height 11
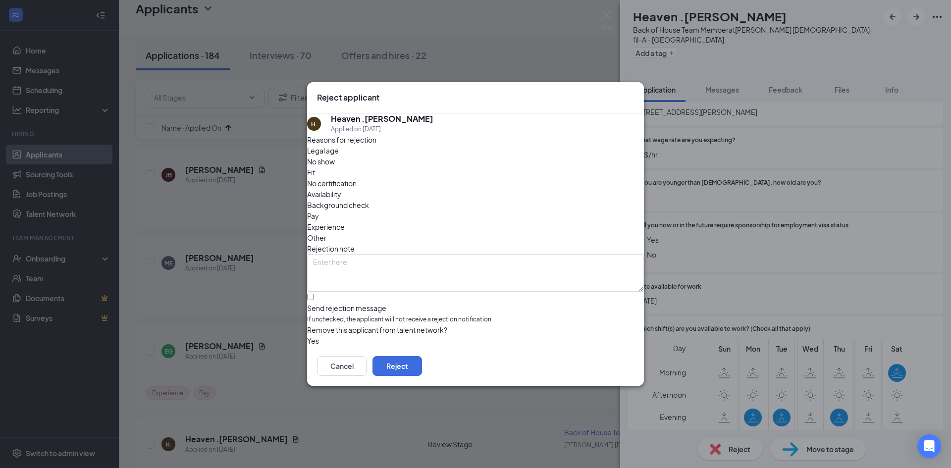
click at [341, 189] on span "Availability" at bounding box center [324, 194] width 34 height 11
click at [314, 294] on input "Send rejection message If unchecked, the applicant will not receive a rejection…" at bounding box center [310, 297] width 6 height 6
checkbox input "true"
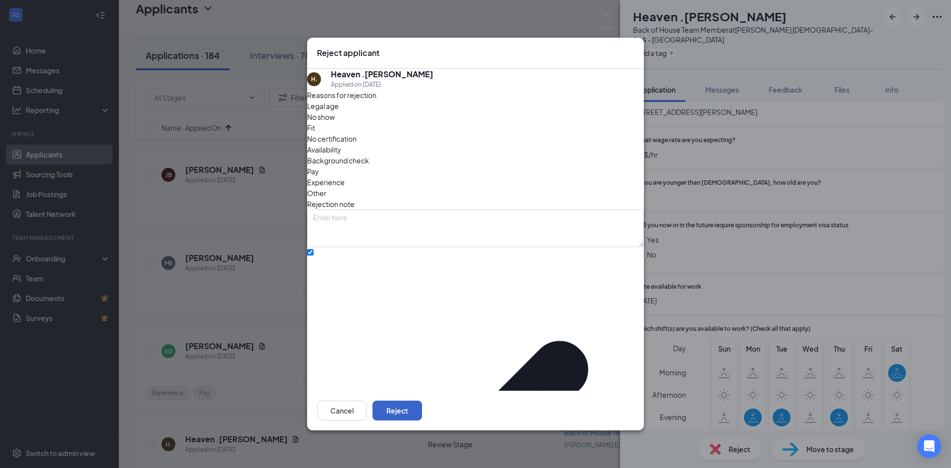
click at [422, 401] on button "Reject" at bounding box center [398, 411] width 50 height 20
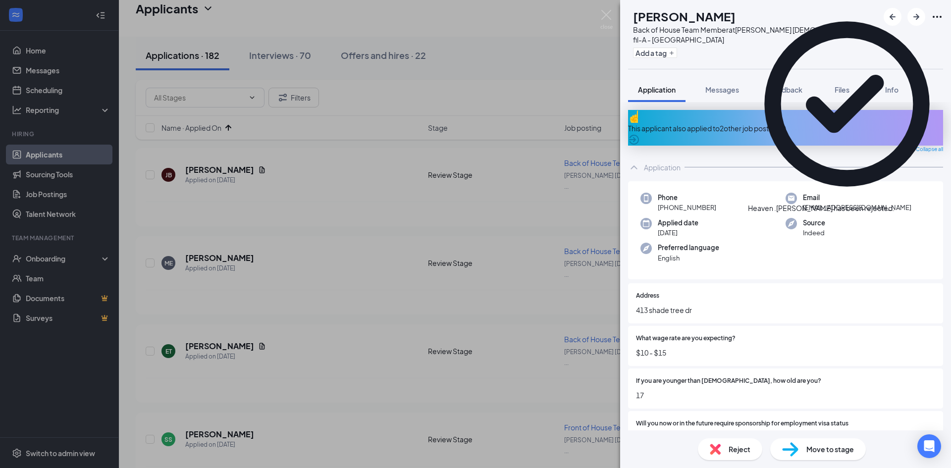
click at [640, 134] on icon "ArrowCircle" at bounding box center [634, 140] width 12 height 12
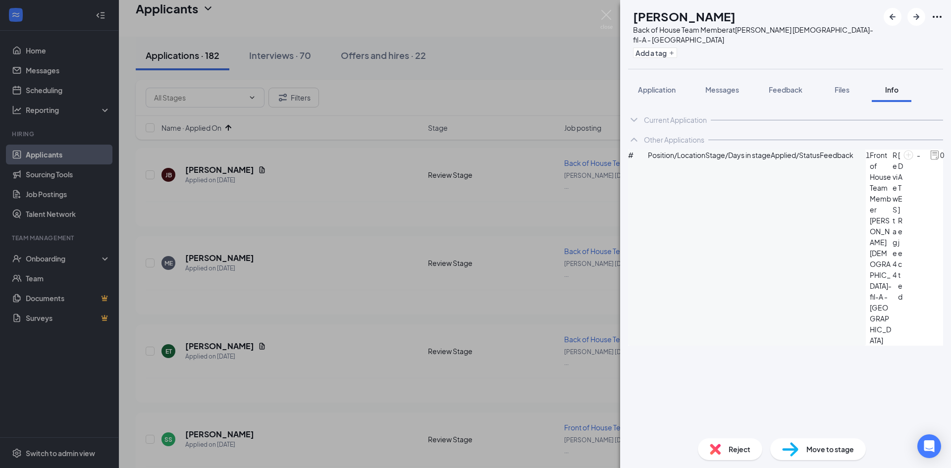
drag, startPoint x: 658, startPoint y: 80, endPoint x: 683, endPoint y: 99, distance: 30.4
click at [658, 85] on span "Application" at bounding box center [657, 89] width 38 height 9
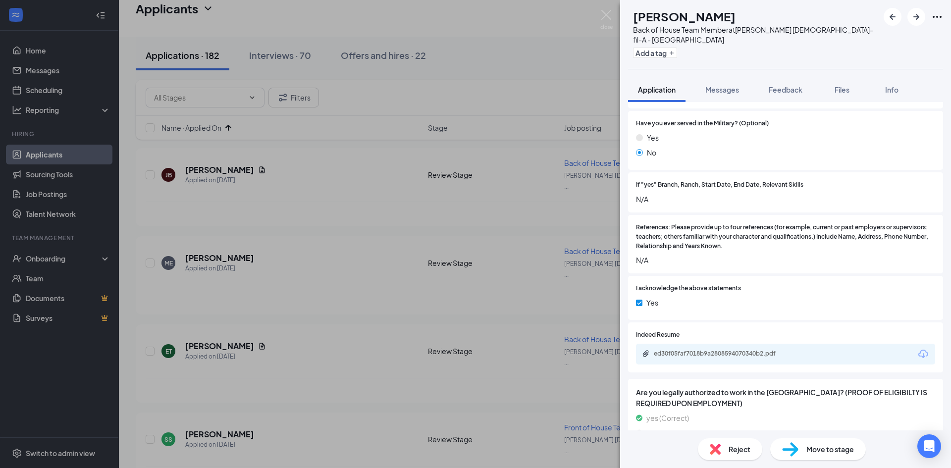
scroll to position [1036, 0]
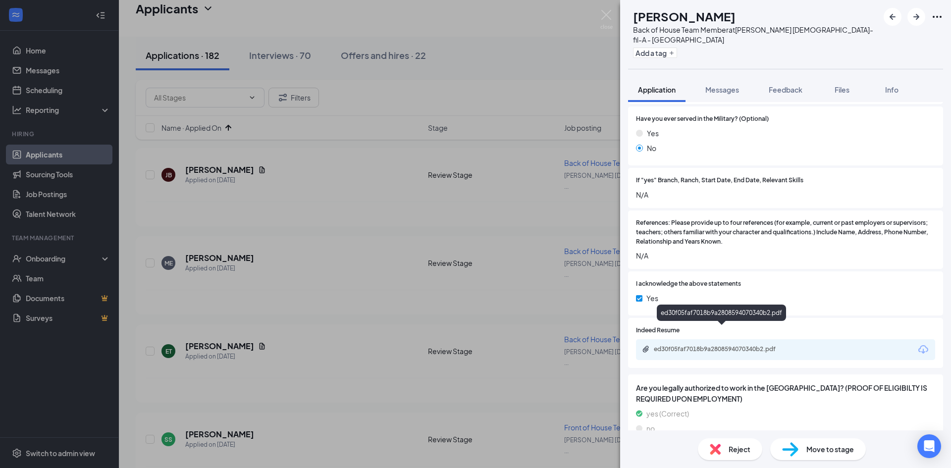
click at [688, 345] on div "ed30f05faf7018b9a2808594070340b2.pdf" at bounding box center [723, 349] width 139 height 8
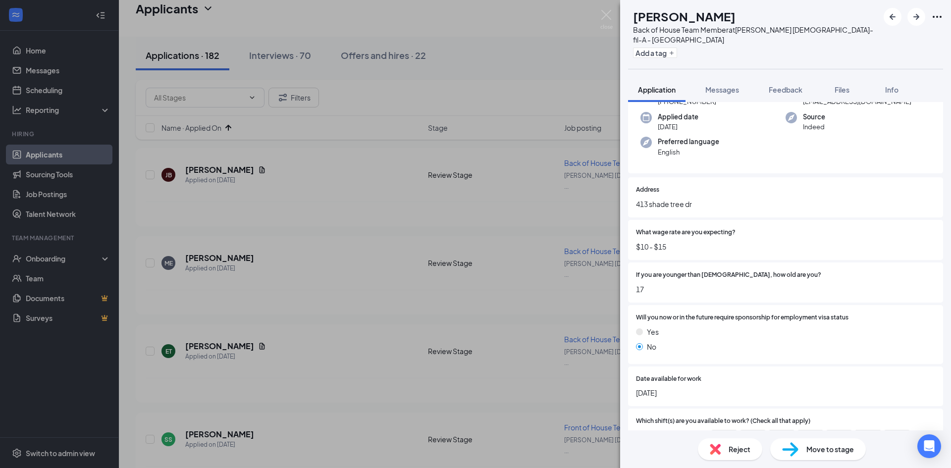
scroll to position [0, 0]
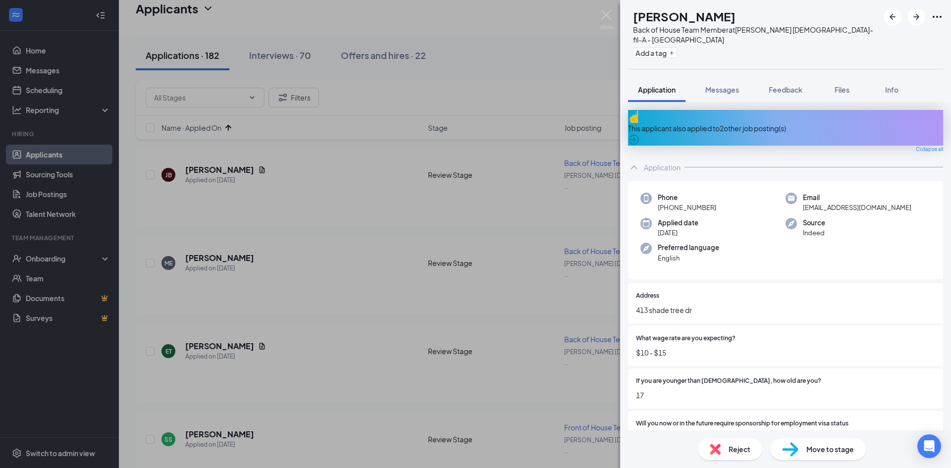
click at [639, 135] on icon "ArrowCircle" at bounding box center [634, 140] width 10 height 10
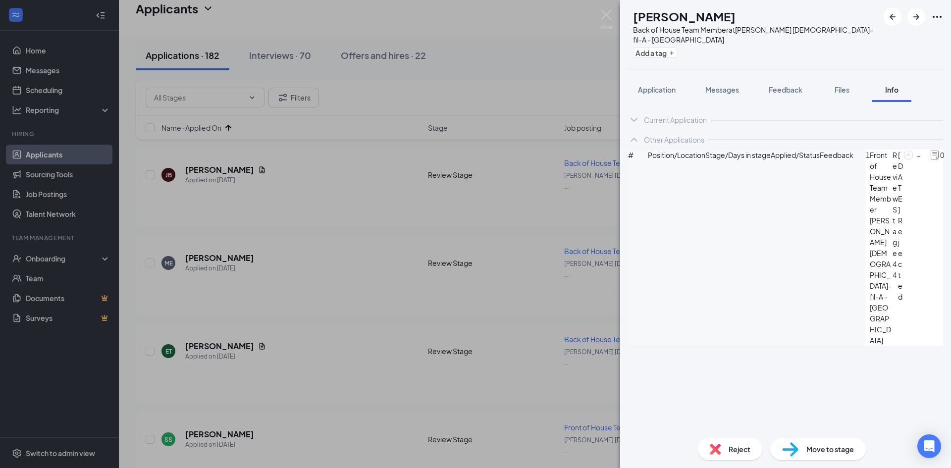
click at [950, 162] on icon "ArrowCircle" at bounding box center [956, 156] width 12 height 12
click at [662, 85] on span "Application" at bounding box center [657, 89] width 38 height 9
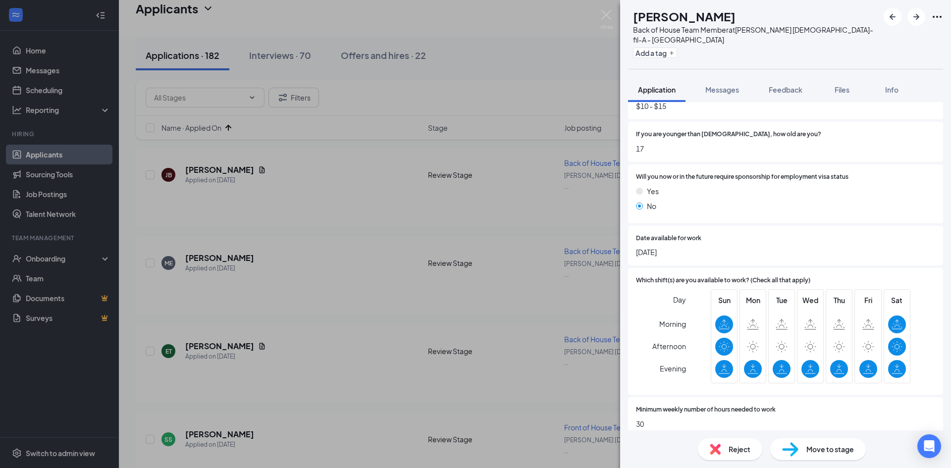
scroll to position [248, 0]
click at [834, 449] on span "Move to stage" at bounding box center [831, 449] width 48 height 11
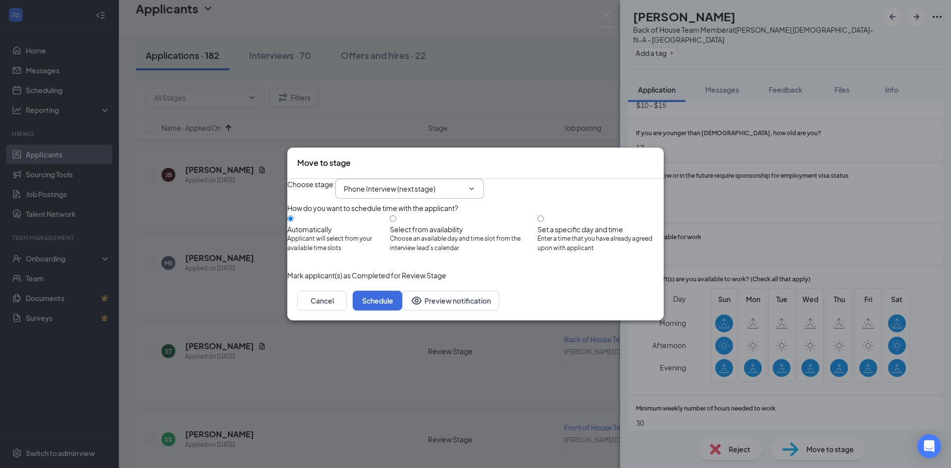
click at [403, 183] on input "Phone Interview (next stage)" at bounding box center [404, 188] width 120 height 11
click at [405, 329] on div "Onsite Interview" at bounding box center [378, 334] width 53 height 11
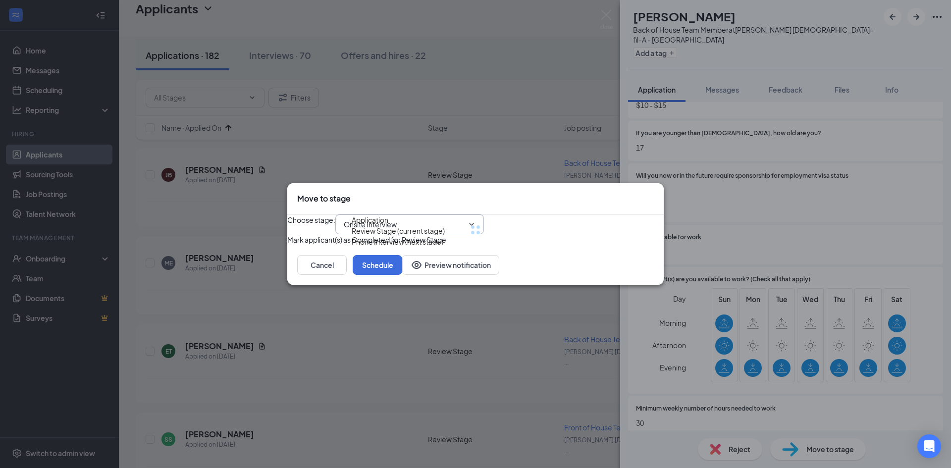
type input "Onsite Interview"
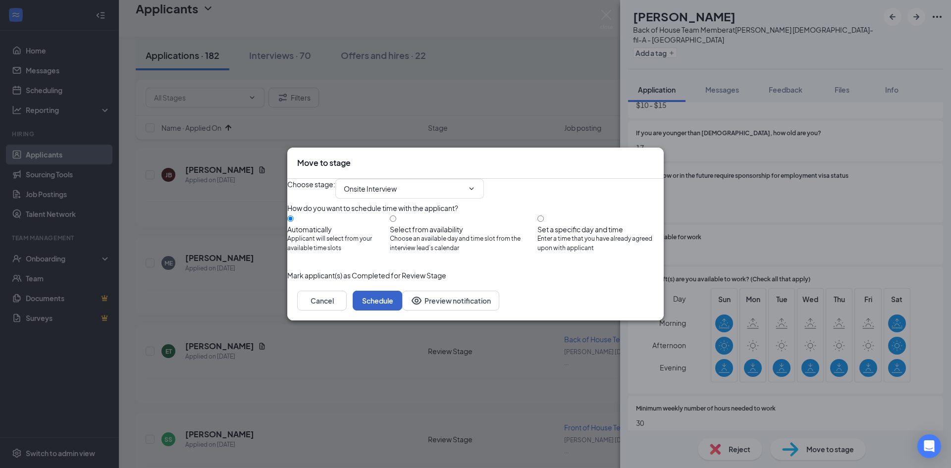
click at [402, 311] on button "Schedule" at bounding box center [378, 301] width 50 height 20
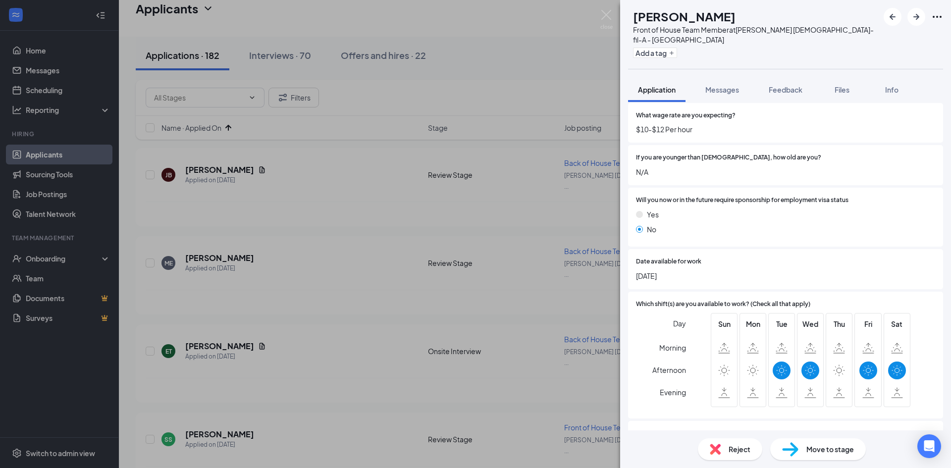
scroll to position [198, 0]
click at [729, 450] on span "Reject" at bounding box center [740, 449] width 22 height 11
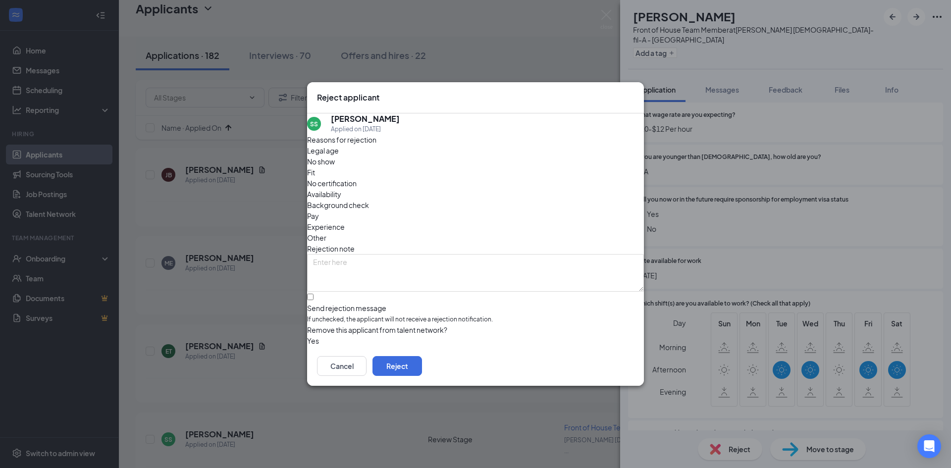
click at [341, 189] on span "Availability" at bounding box center [324, 194] width 34 height 11
click at [314, 294] on input "Send rejection message If unchecked, the applicant will not receive a rejection…" at bounding box center [310, 297] width 6 height 6
checkbox input "true"
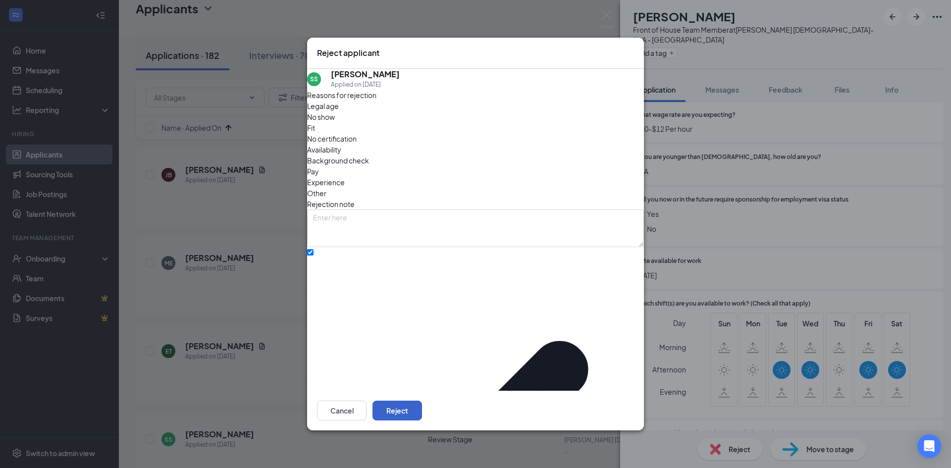
click at [422, 401] on button "Reject" at bounding box center [398, 411] width 50 height 20
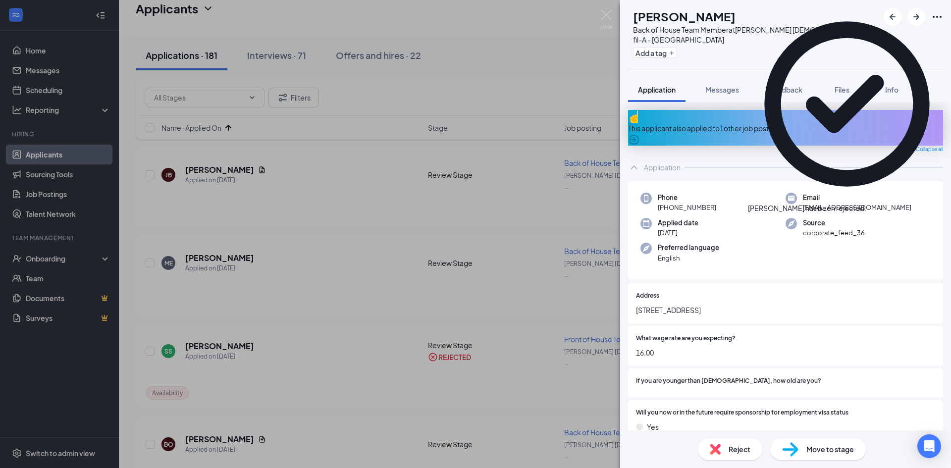
click at [640, 134] on icon "ArrowCircle" at bounding box center [634, 140] width 12 height 12
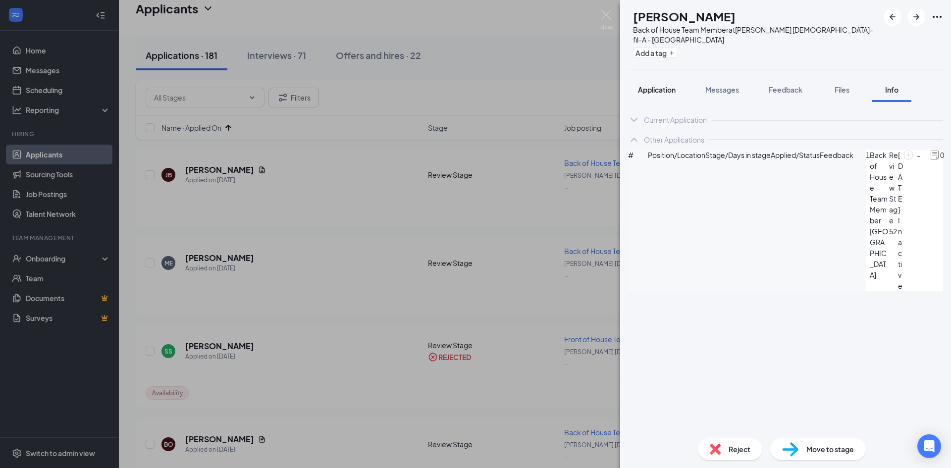
click at [666, 85] on span "Application" at bounding box center [657, 89] width 38 height 9
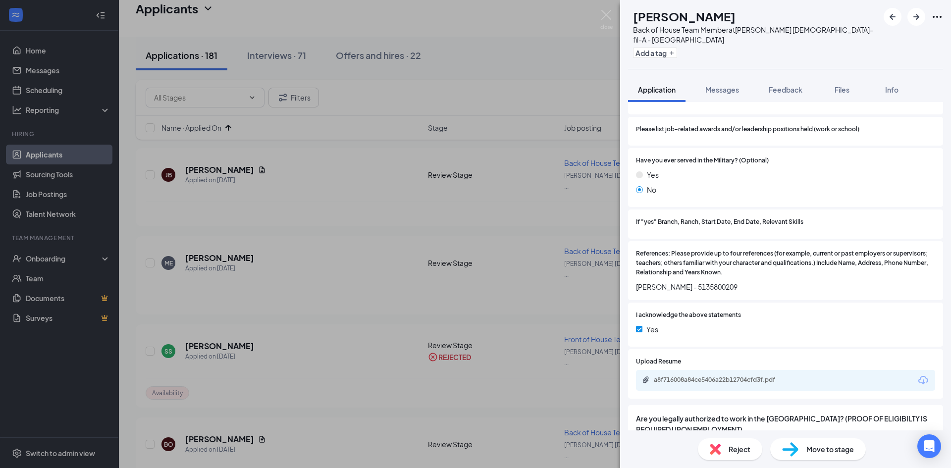
scroll to position [1189, 0]
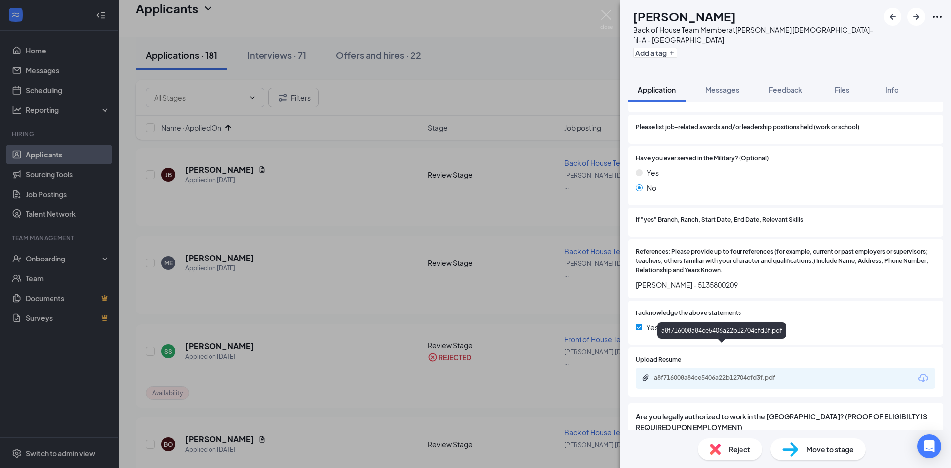
click at [720, 374] on div "a8f716008a84ce5406a22b12704cfd3f.pdf" at bounding box center [723, 378] width 139 height 8
click at [737, 448] on span "Reject" at bounding box center [740, 449] width 22 height 11
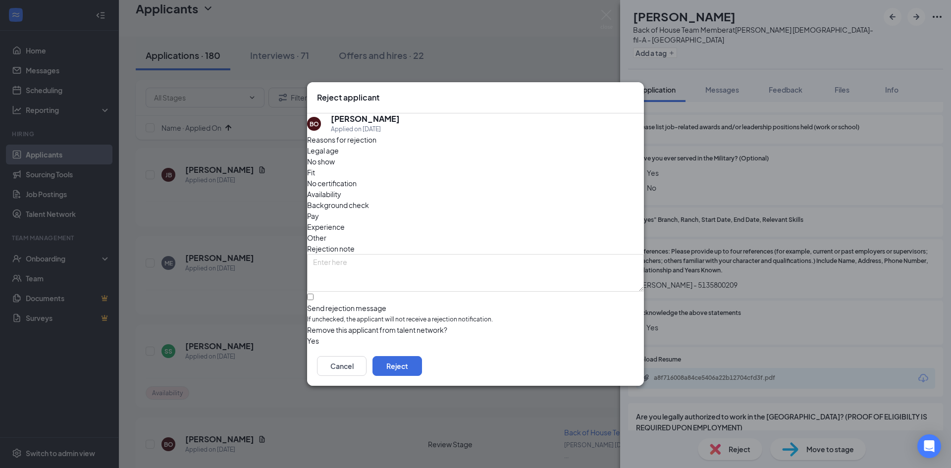
click at [516, 232] on div "Other" at bounding box center [475, 237] width 337 height 11
click at [314, 294] on input "Send rejection message If unchecked, the applicant will not receive a rejection…" at bounding box center [310, 297] width 6 height 6
checkbox input "true"
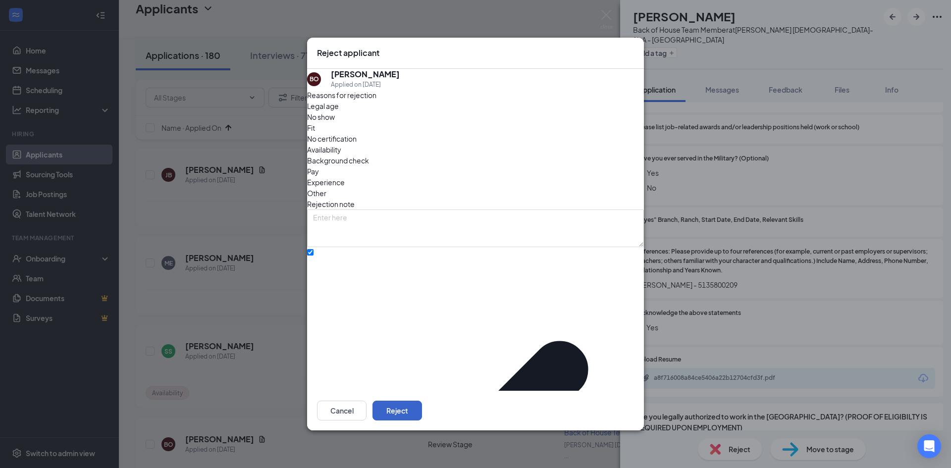
click at [422, 401] on button "Reject" at bounding box center [398, 411] width 50 height 20
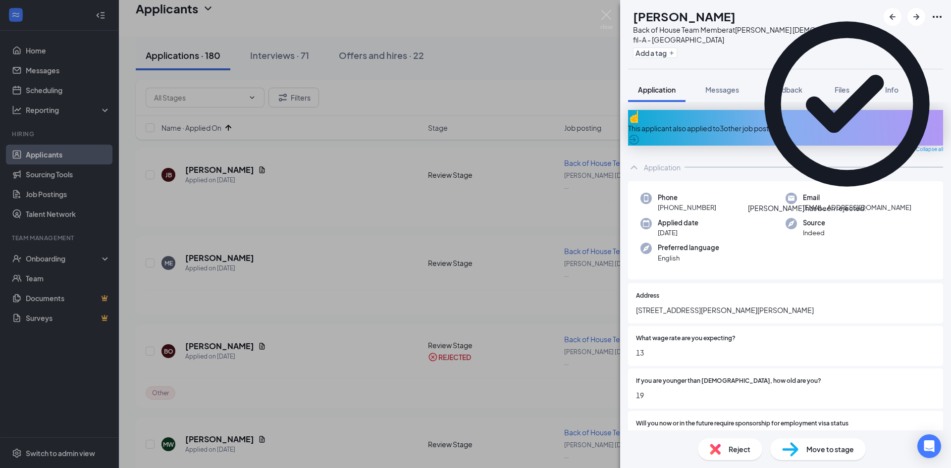
click at [640, 134] on icon "ArrowCircle" at bounding box center [634, 140] width 12 height 12
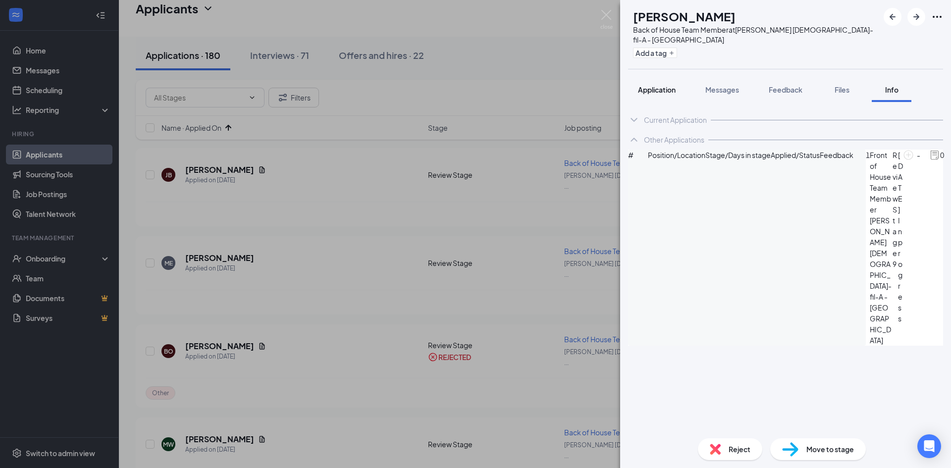
click at [669, 85] on span "Application" at bounding box center [657, 89] width 38 height 9
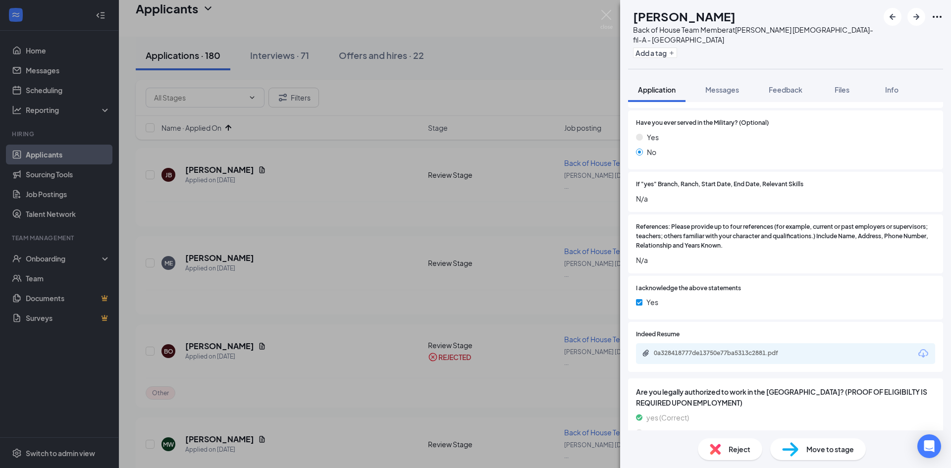
scroll to position [1203, 0]
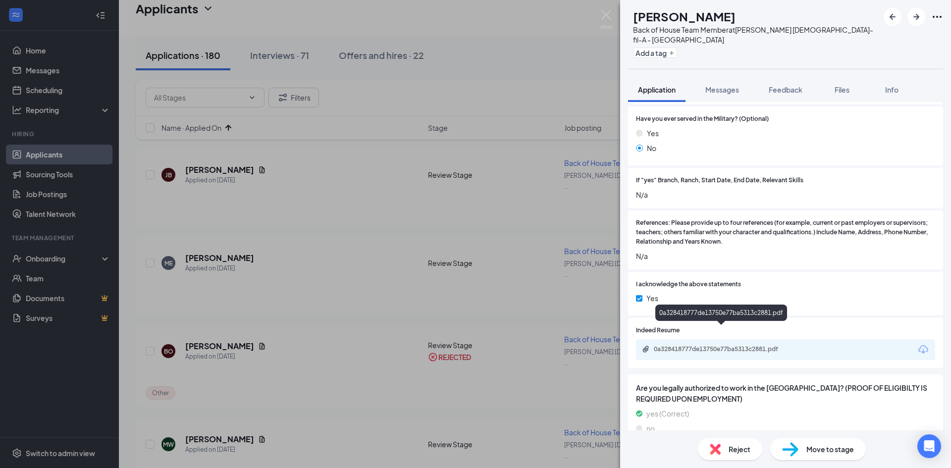
click at [691, 345] on div "0a328418777de13750e77ba5313c2881.pdf" at bounding box center [723, 349] width 139 height 8
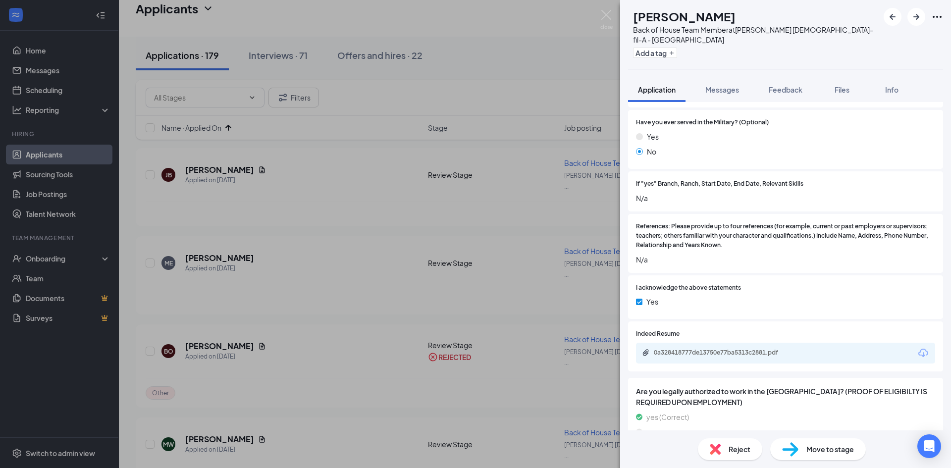
click at [824, 450] on span "Move to stage" at bounding box center [831, 449] width 48 height 11
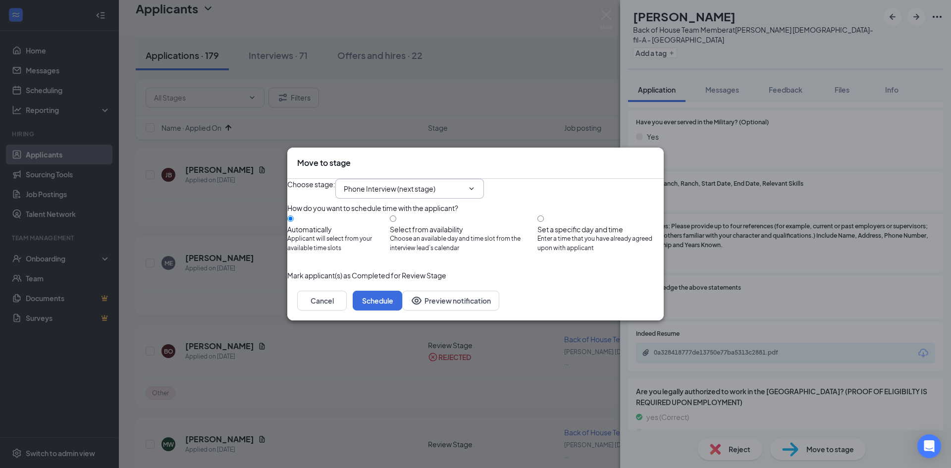
click at [410, 183] on input "Phone Interview (next stage)" at bounding box center [404, 188] width 120 height 11
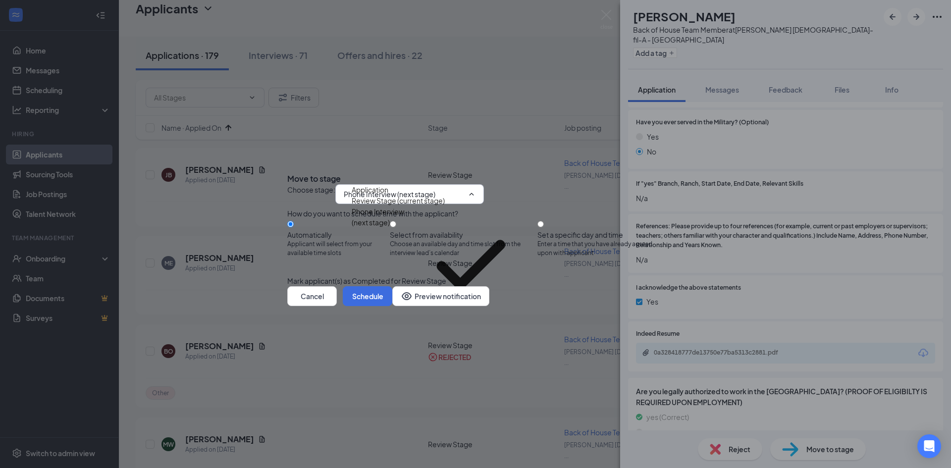
click at [404, 334] on div "Onsite Interview" at bounding box center [378, 339] width 53 height 11
type input "Onsite Interview"
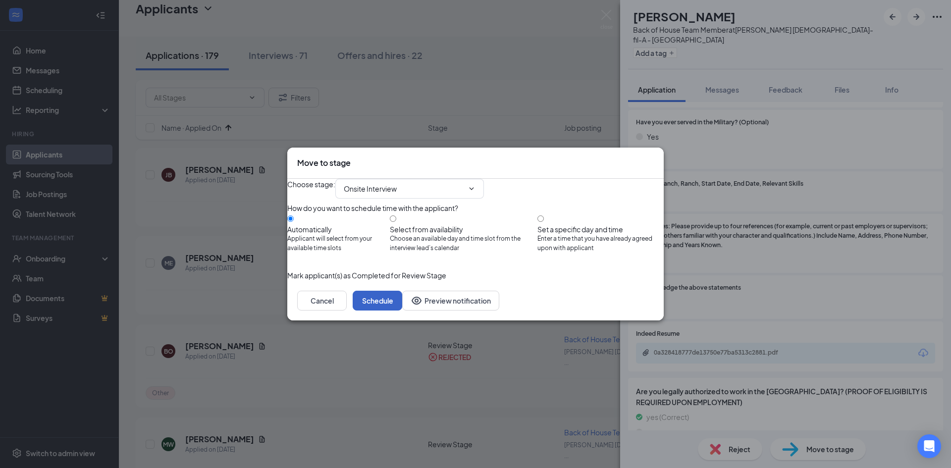
click at [402, 311] on button "Schedule" at bounding box center [378, 301] width 50 height 20
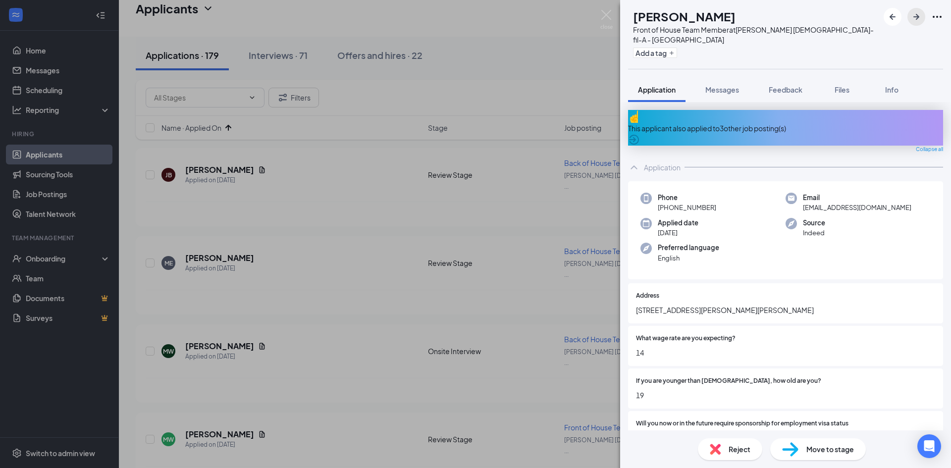
click at [922, 17] on icon "ArrowRight" at bounding box center [917, 17] width 12 height 12
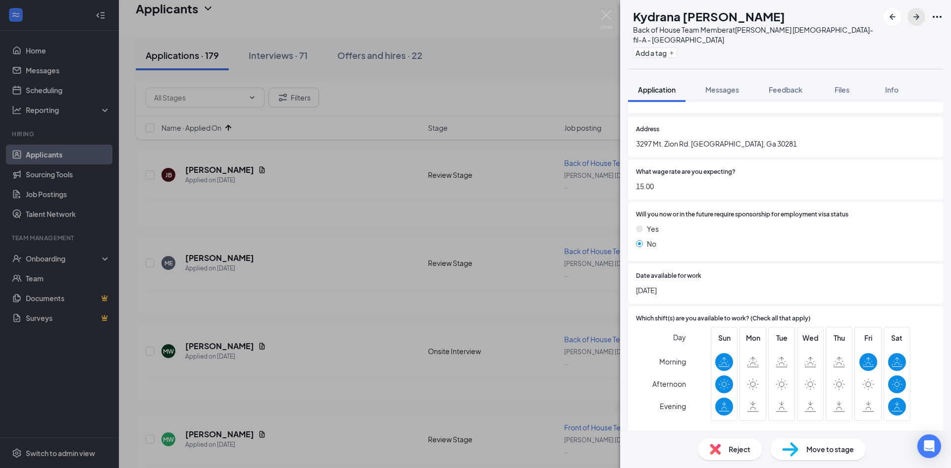
scroll to position [149, 0]
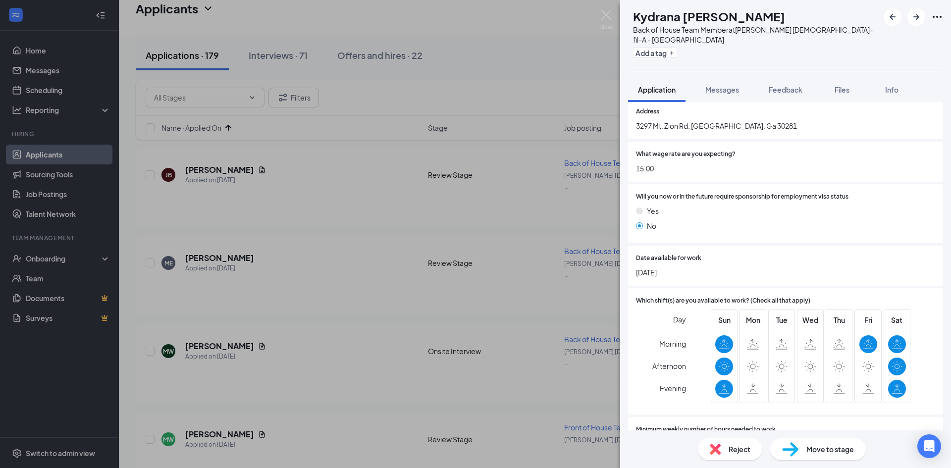
click at [734, 450] on span "Reject" at bounding box center [740, 449] width 22 height 11
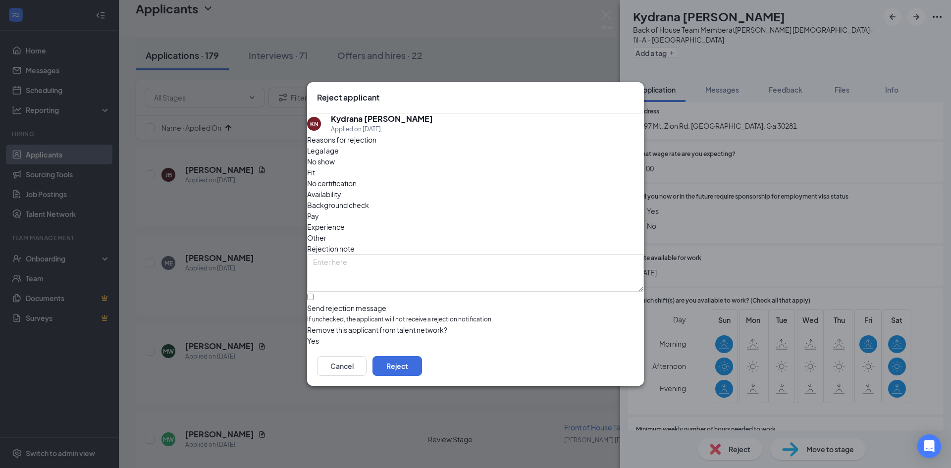
click at [341, 189] on span "Availability" at bounding box center [324, 194] width 34 height 11
click at [314, 294] on input "Send rejection message If unchecked, the applicant will not receive a rejection…" at bounding box center [310, 297] width 6 height 6
checkbox input "true"
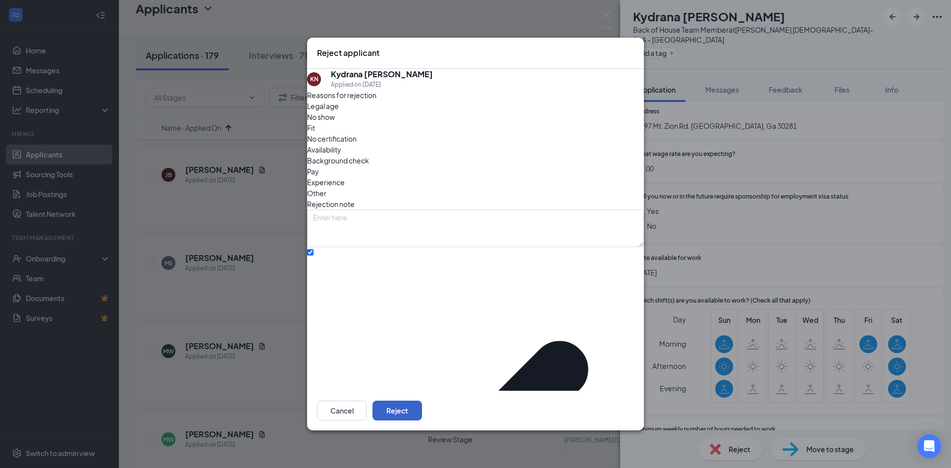
click at [422, 401] on button "Reject" at bounding box center [398, 411] width 50 height 20
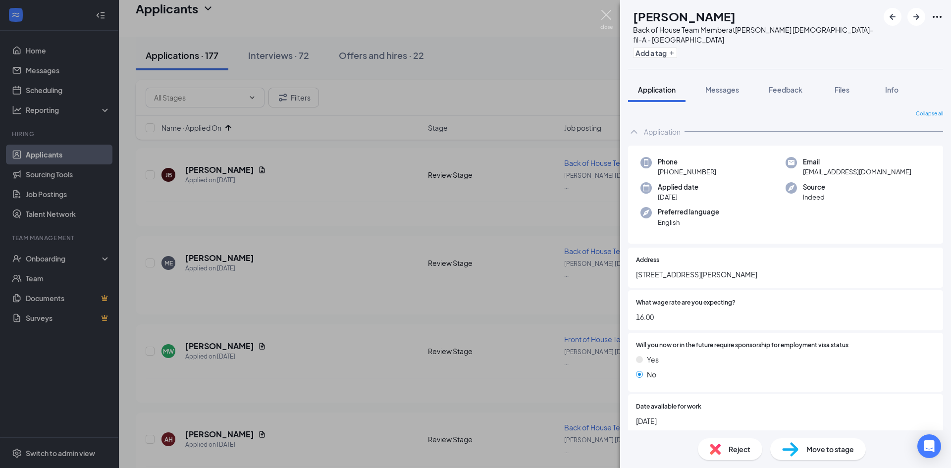
click at [611, 12] on img at bounding box center [606, 19] width 12 height 19
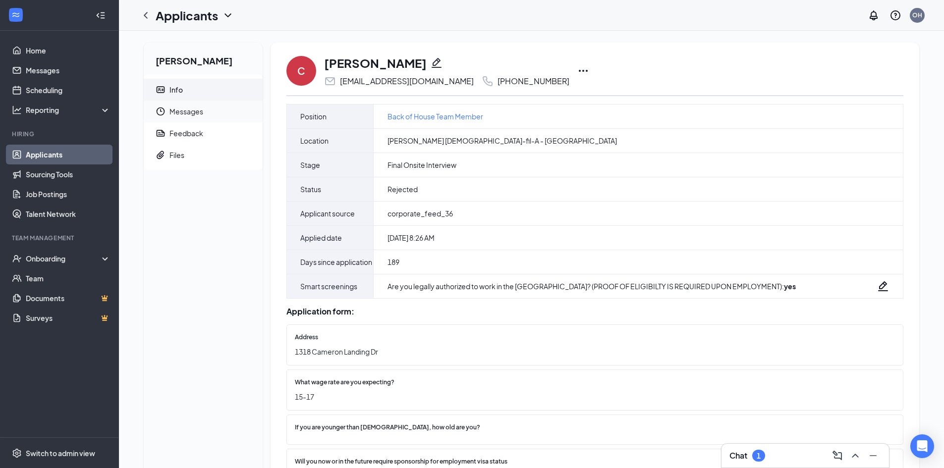
click at [183, 108] on span "Messages" at bounding box center [211, 112] width 85 height 22
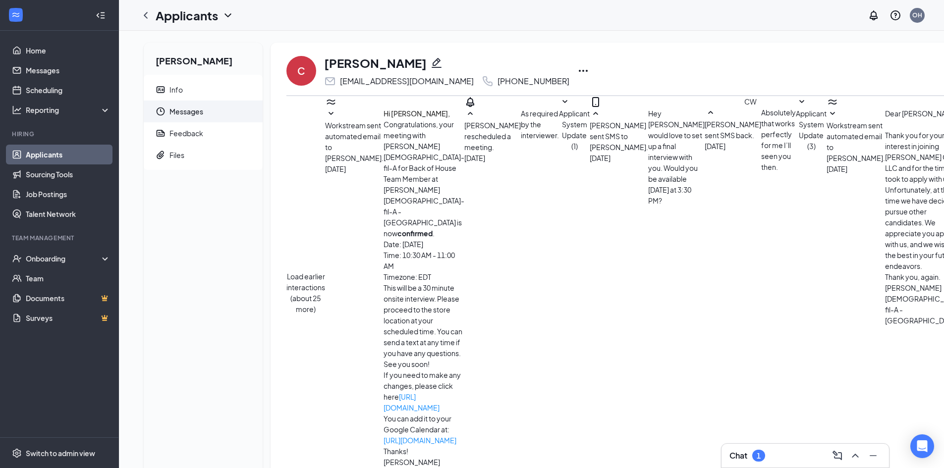
click at [325, 271] on button "Load earlier interactions (about 25 more)" at bounding box center [305, 293] width 39 height 44
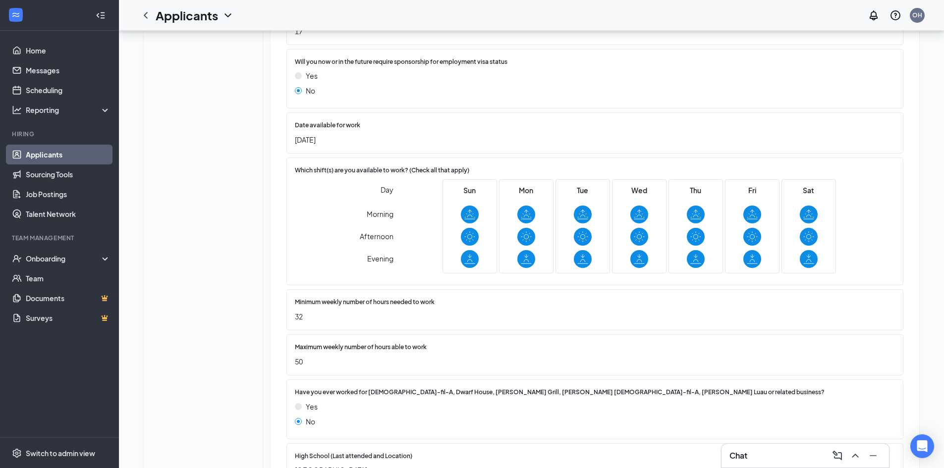
scroll to position [396, 0]
